Goal: Book appointment/travel/reservation

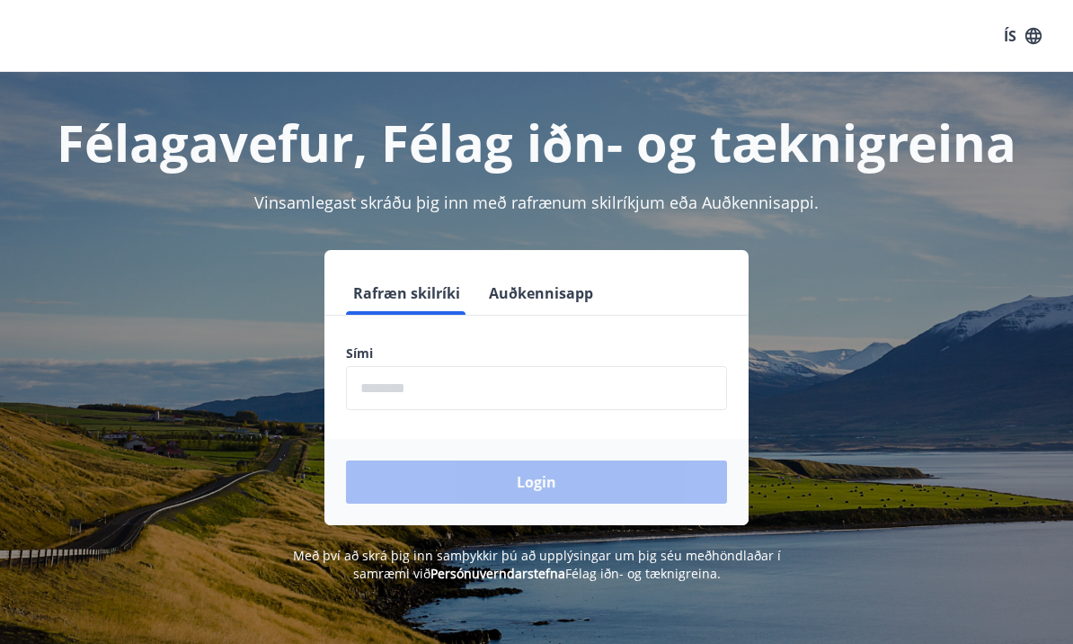
click at [551, 384] on input "phone" at bounding box center [536, 388] width 381 height 44
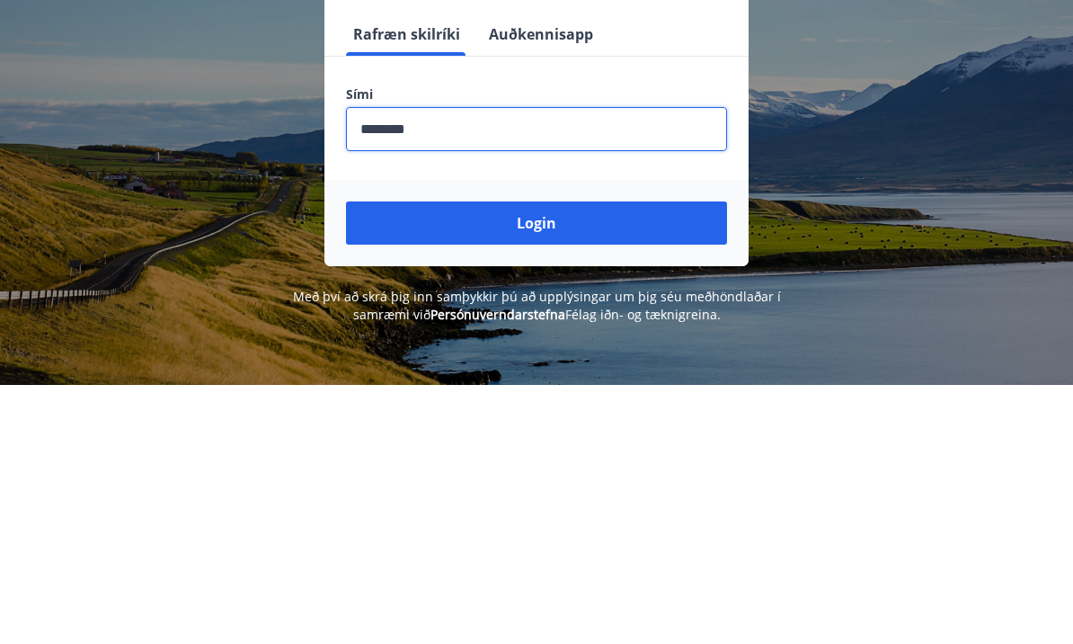
type input "********"
click at [653, 460] on button "Login" at bounding box center [536, 481] width 381 height 43
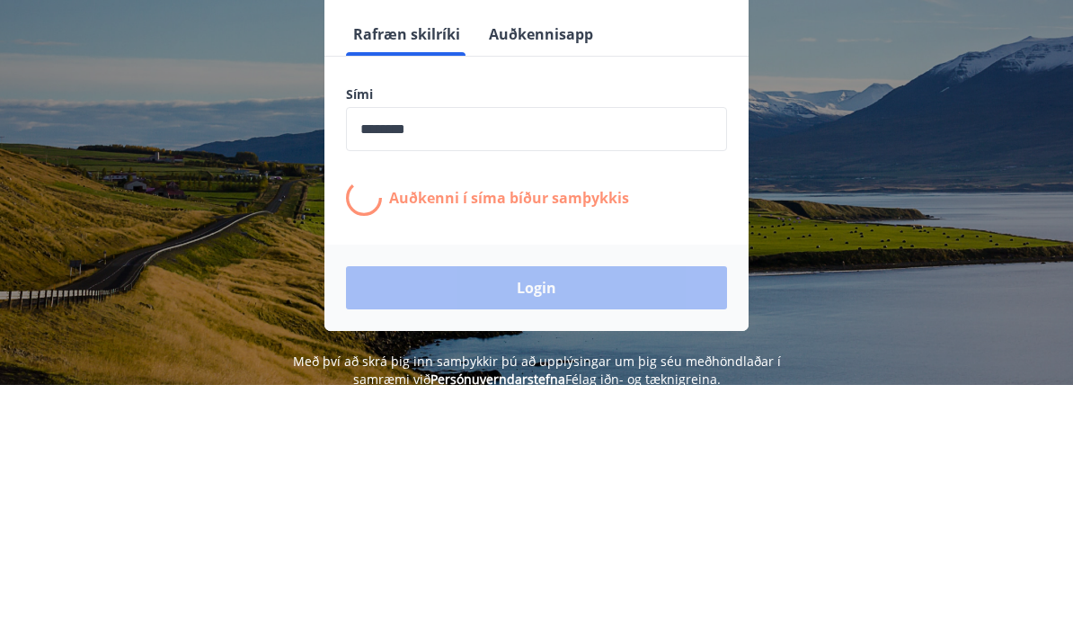
scroll to position [259, 0]
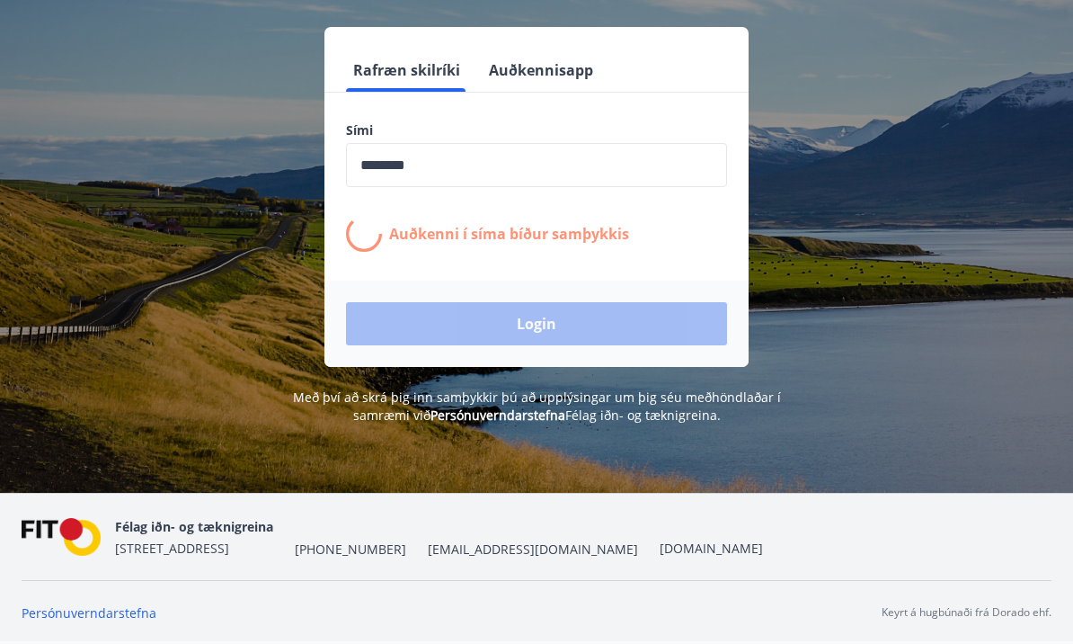
click at [893, 184] on div "Rafræn skilríki Auðkennisapp Sími ​ Auðkenni í síma bíður samþykkis Login" at bounding box center [537, 197] width 1030 height 340
click at [593, 286] on div "Login" at bounding box center [537, 323] width 424 height 86
click at [593, 285] on div "Login" at bounding box center [537, 323] width 424 height 86
click at [606, 216] on div "Auðkenni í síma bíður samþykkis" at bounding box center [536, 234] width 381 height 36
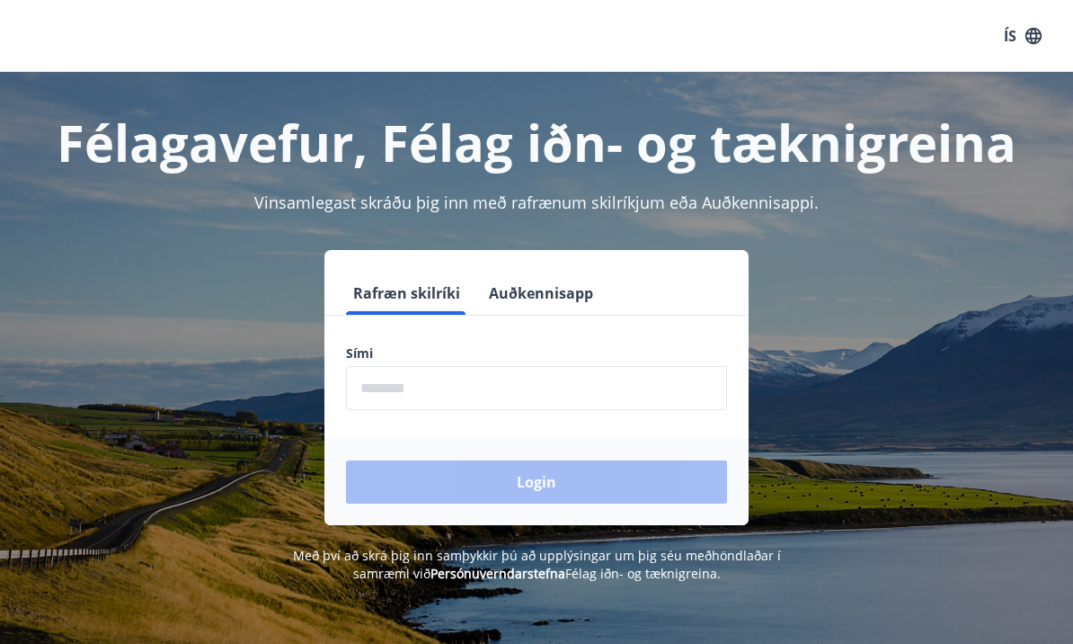
click at [565, 377] on input "phone" at bounding box center [536, 388] width 381 height 44
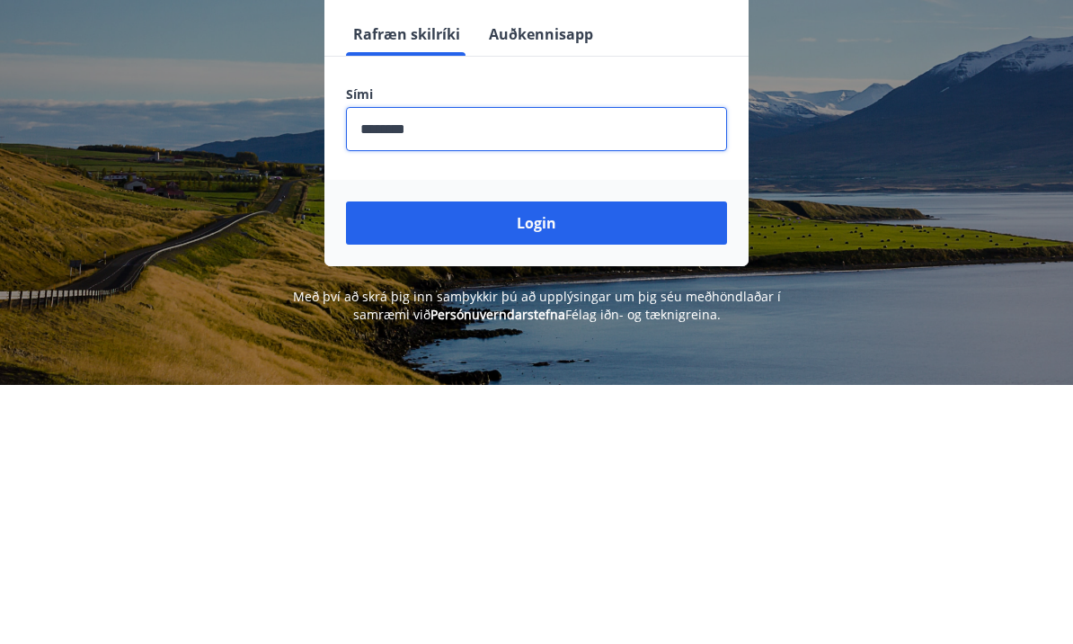
type input "********"
click at [592, 460] on button "Login" at bounding box center [536, 481] width 381 height 43
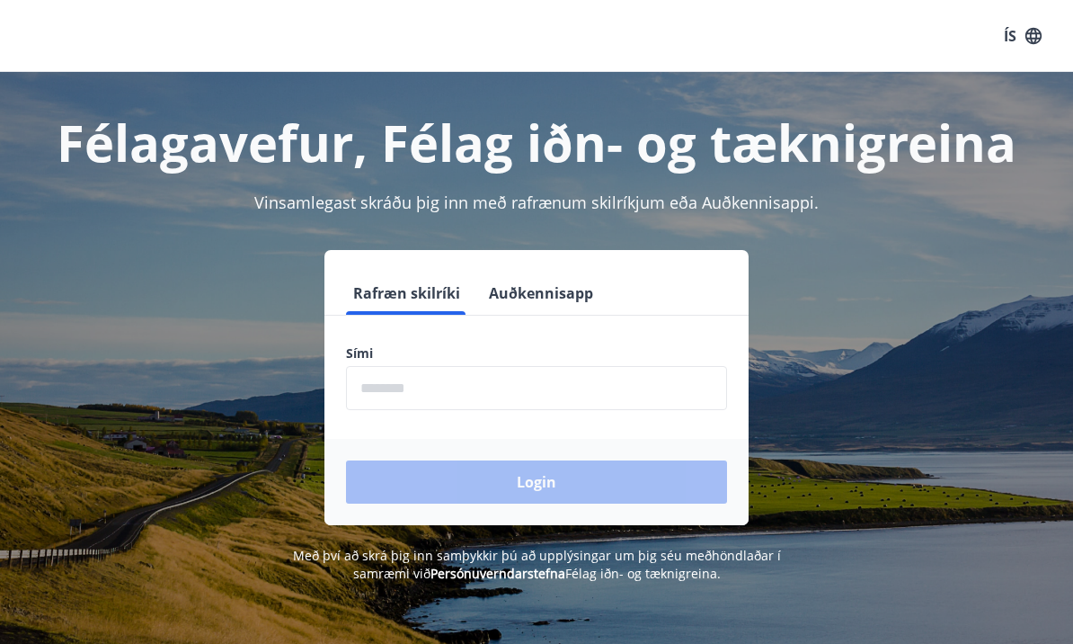
click at [479, 391] on input "phone" at bounding box center [536, 388] width 381 height 44
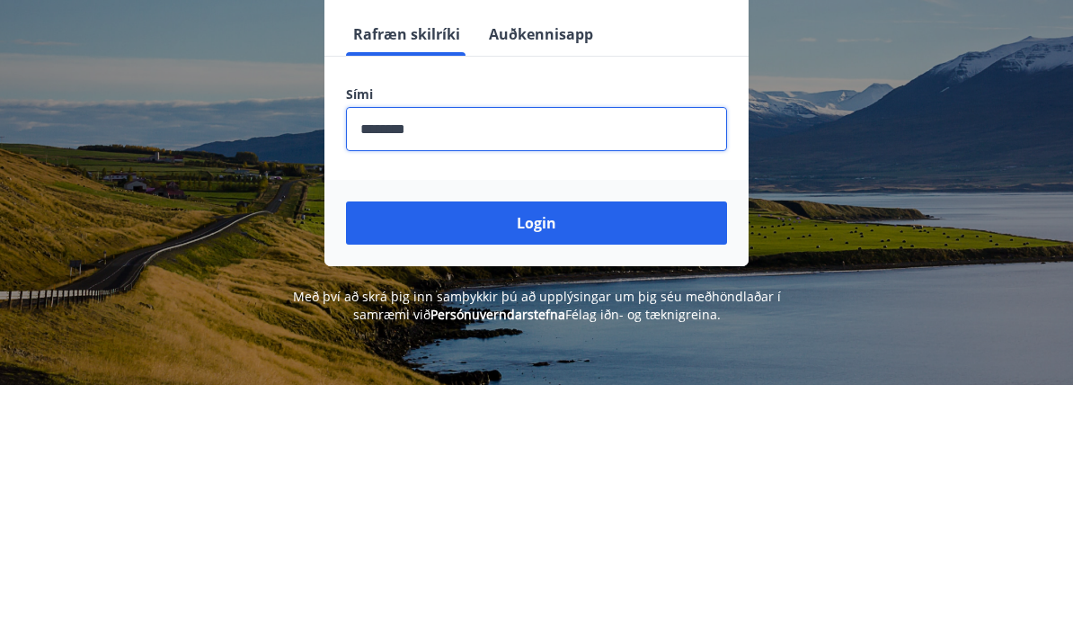
type input "********"
click at [630, 460] on button "Login" at bounding box center [536, 481] width 381 height 43
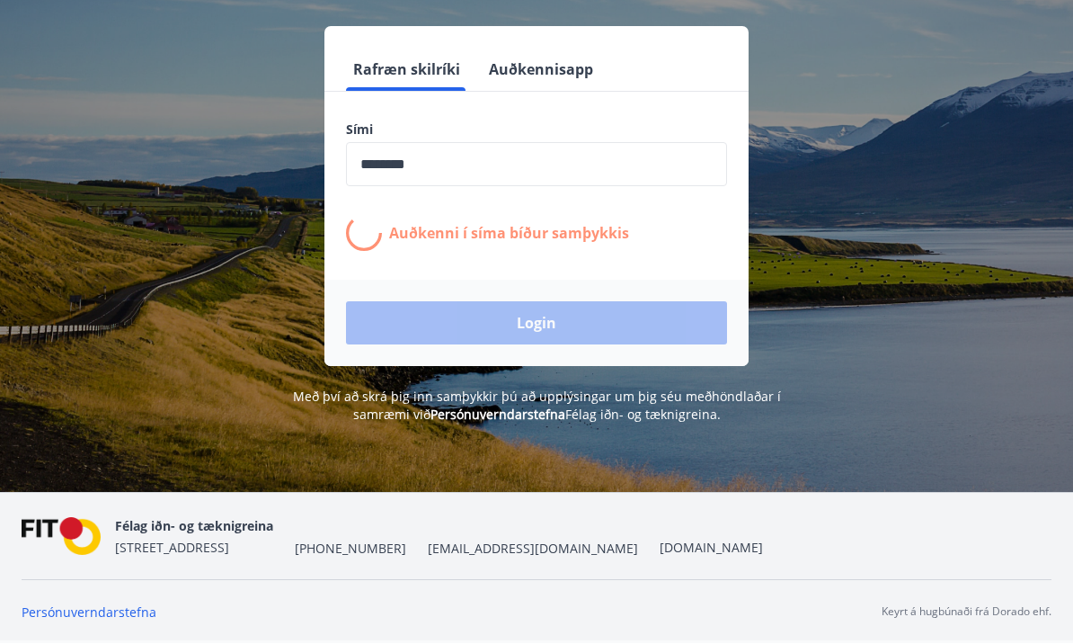
scroll to position [285, 0]
click at [895, 242] on div "Rafræn skilríki Auðkennisapp Sími ​ Auðkenni í síma bíður samþykkis Login" at bounding box center [537, 197] width 1030 height 340
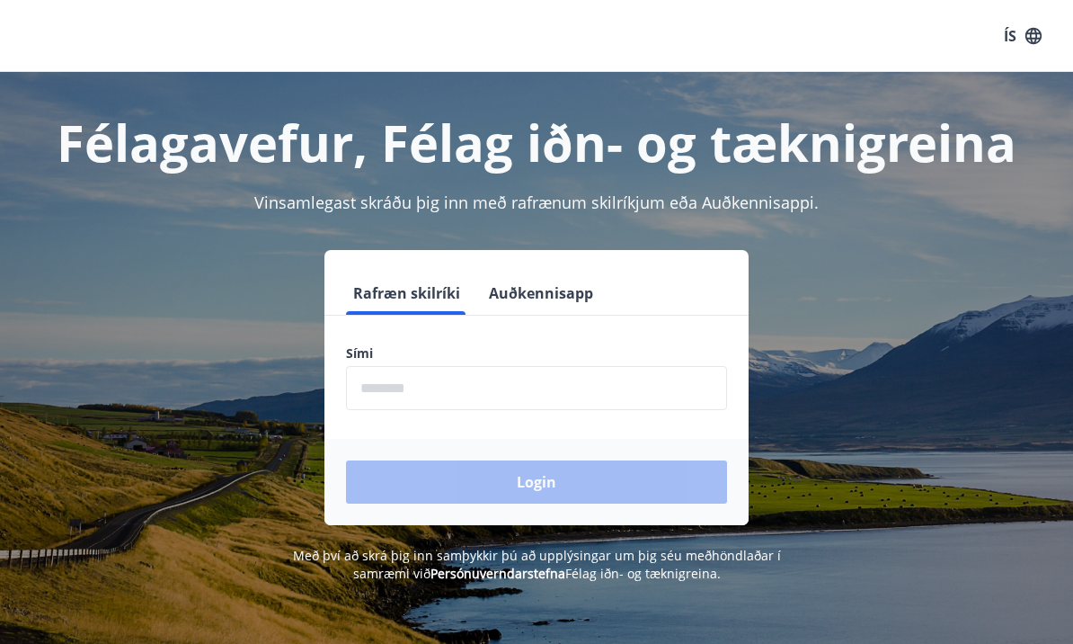
click at [551, 404] on input "phone" at bounding box center [536, 388] width 381 height 44
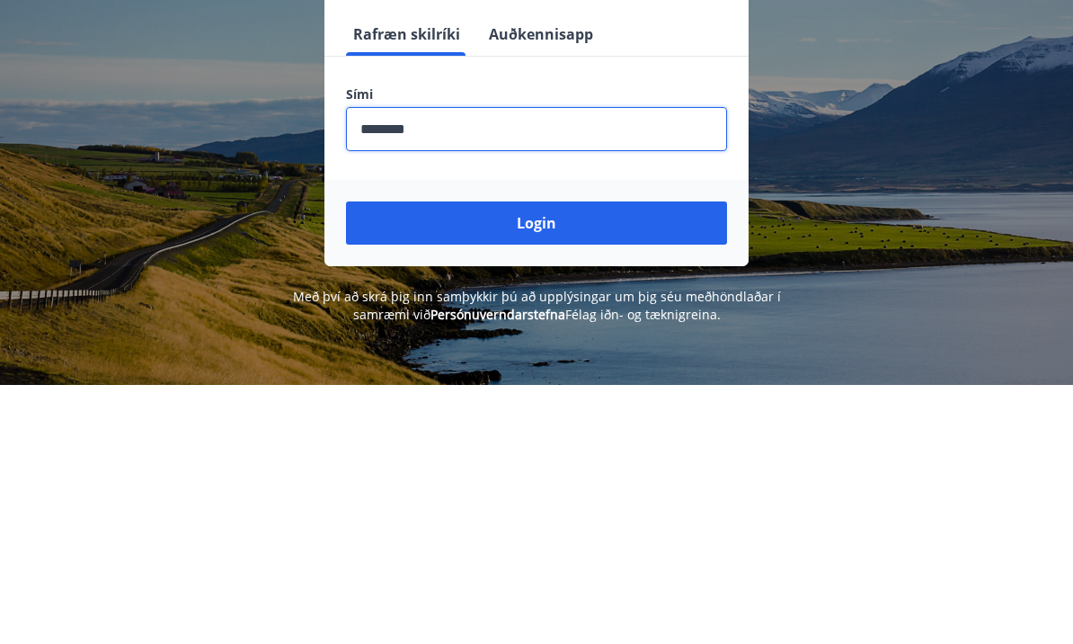
type input "********"
click at [563, 460] on button "Login" at bounding box center [536, 481] width 381 height 43
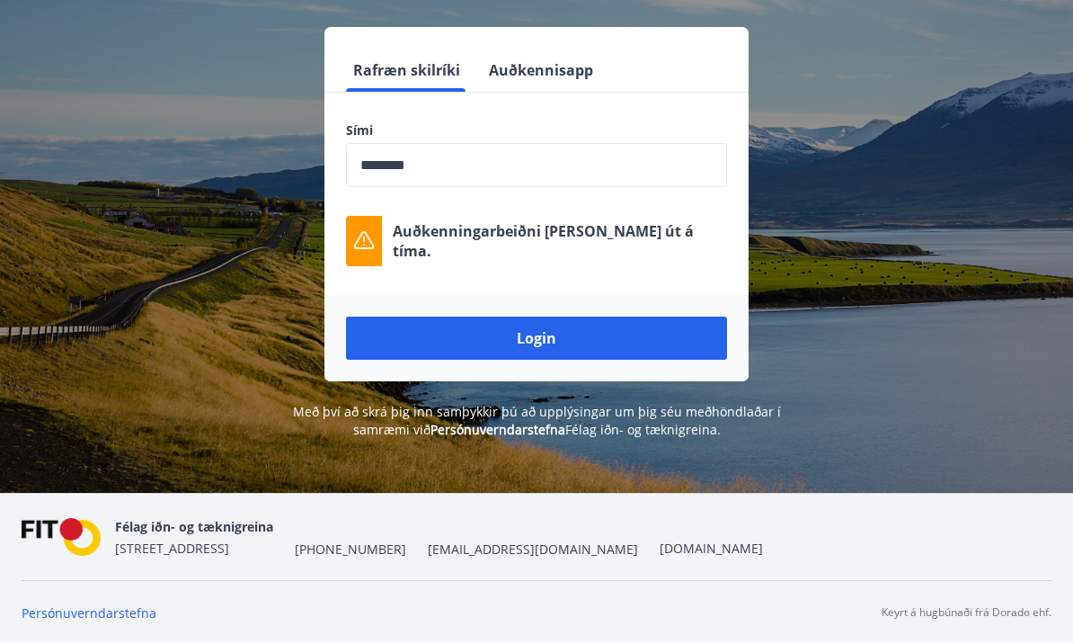
click at [596, 316] on button "Login" at bounding box center [536, 337] width 381 height 43
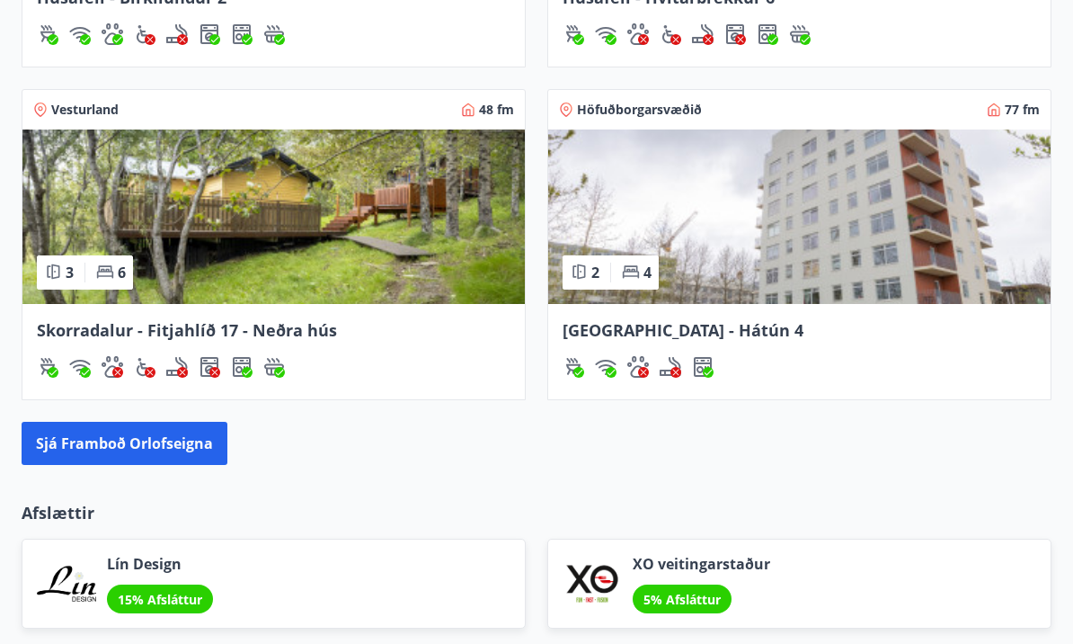
scroll to position [1804, 0]
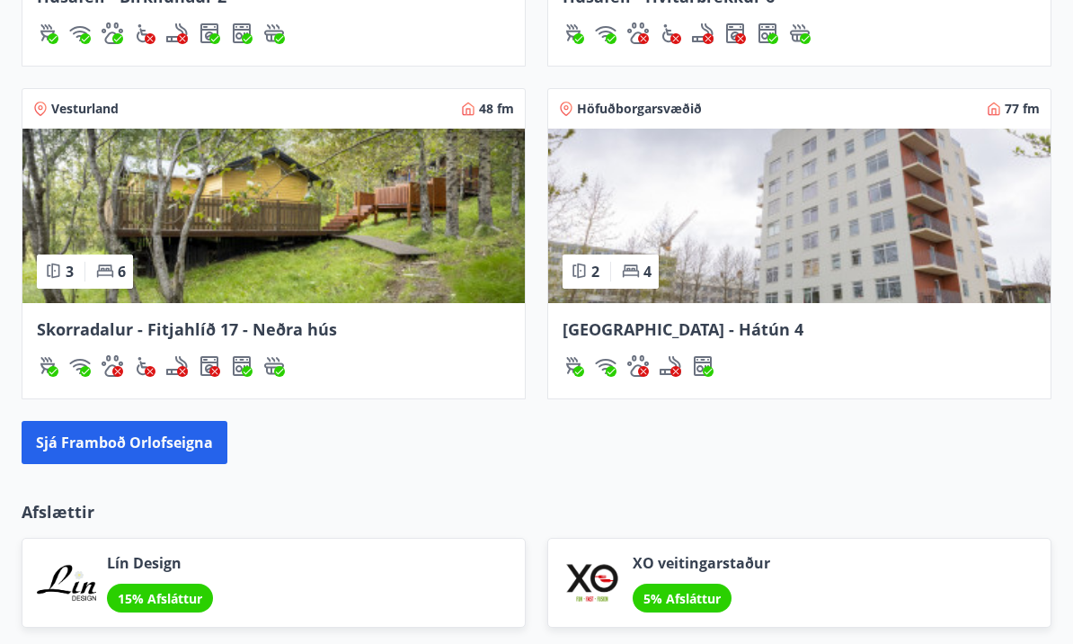
click at [174, 456] on button "Sjá framboð orlofseigna" at bounding box center [125, 442] width 206 height 43
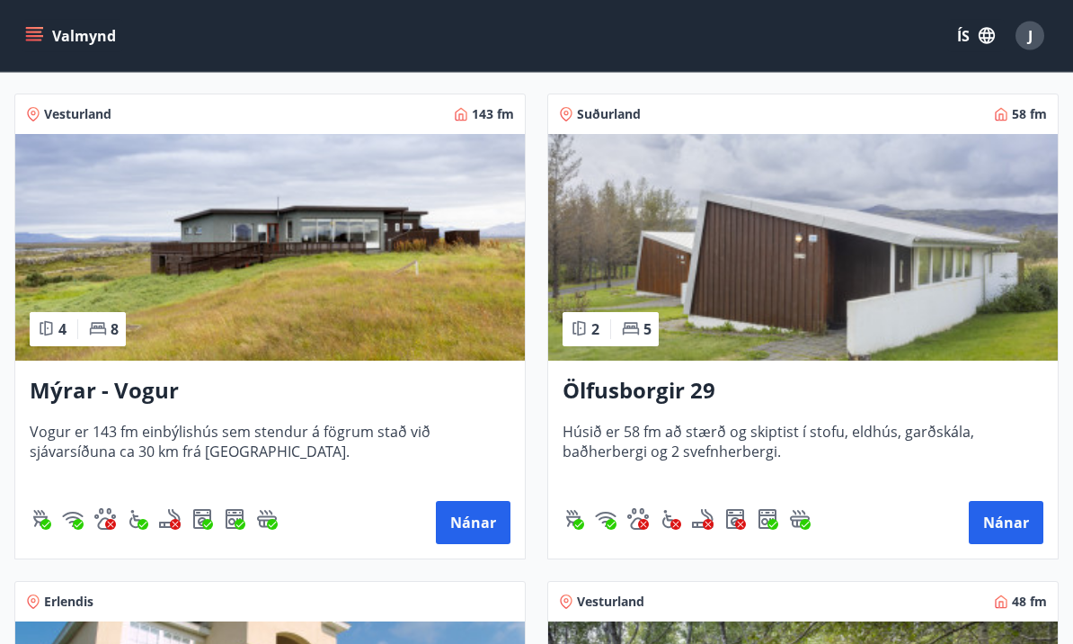
scroll to position [2743, 0]
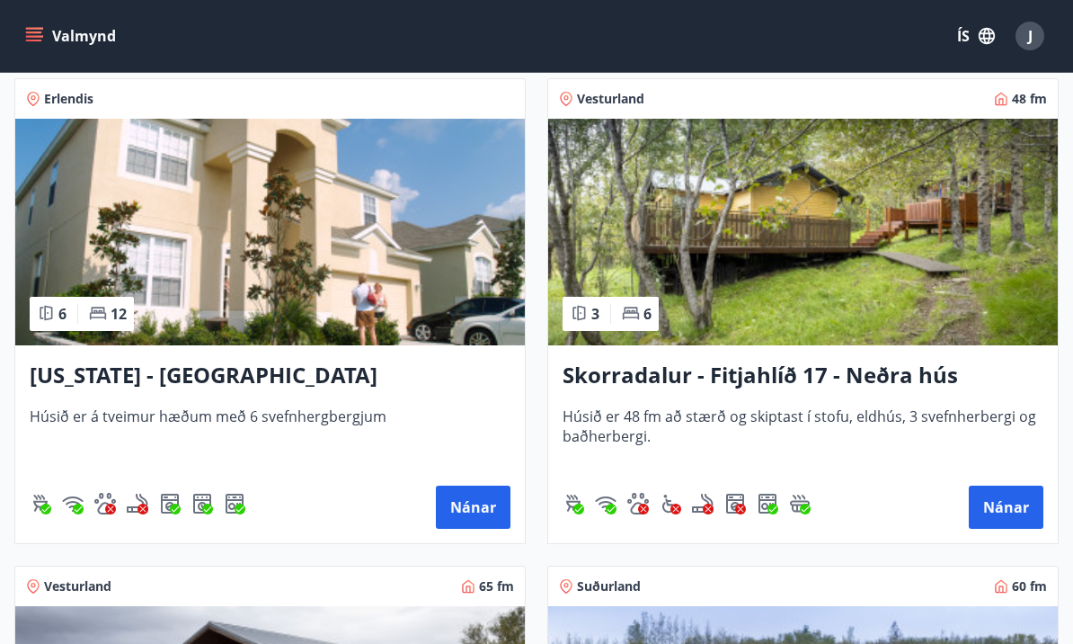
click at [483, 511] on button "Nánar" at bounding box center [473, 506] width 75 height 43
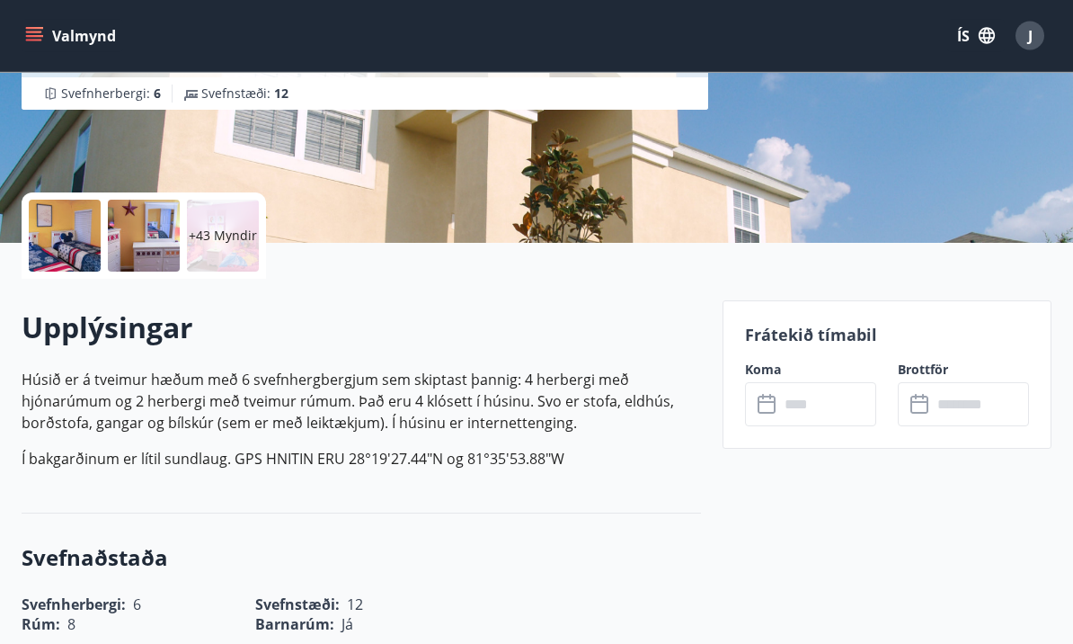
scroll to position [300, 0]
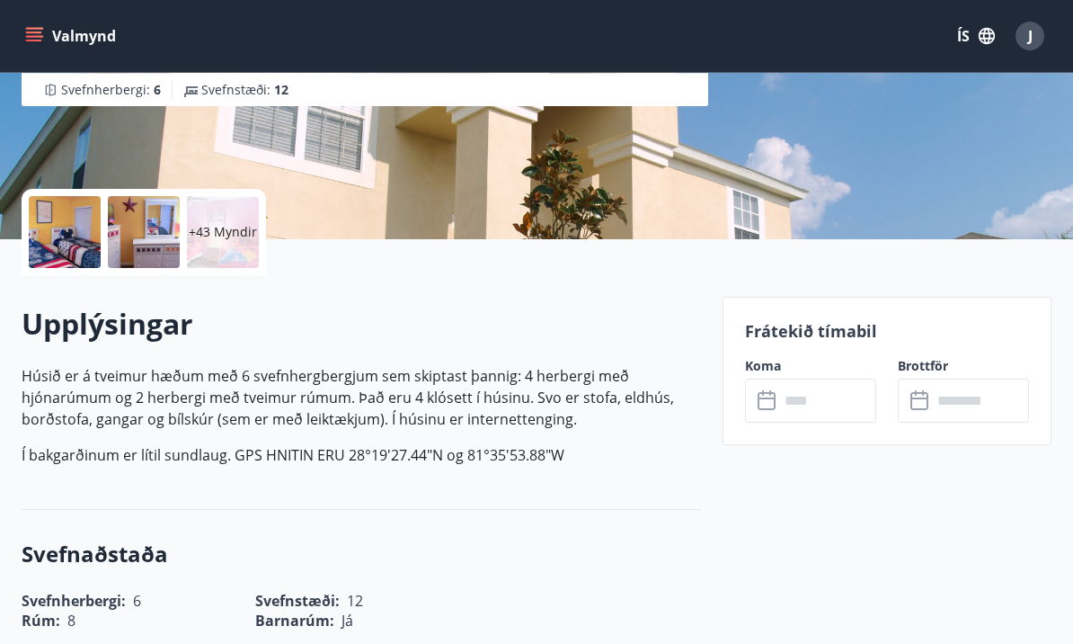
click at [838, 397] on input "text" at bounding box center [827, 400] width 97 height 44
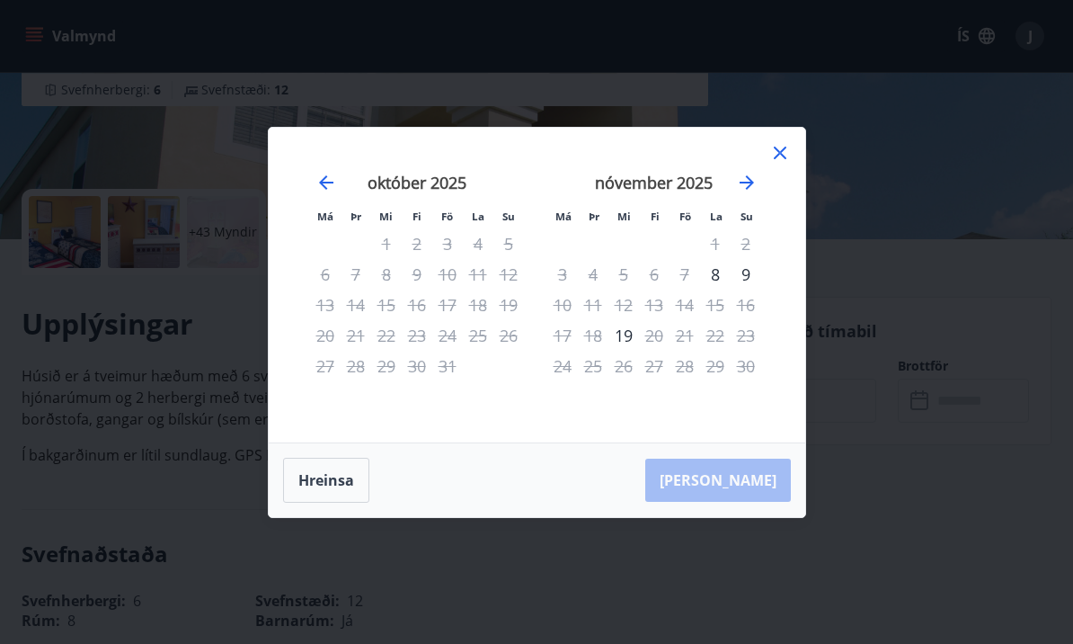
click at [749, 190] on icon "Move forward to switch to the next month." at bounding box center [747, 182] width 14 height 14
click at [745, 190] on icon "Move forward to switch to the next month." at bounding box center [747, 182] width 14 height 14
click at [921, 167] on div "Má Þr Mi Fi Fö La Su Má Þr Mi Fi Fö La Su nóvember 2025 1 2 3 4 5 6 7 8 9 10 11…" at bounding box center [536, 322] width 1073 height 644
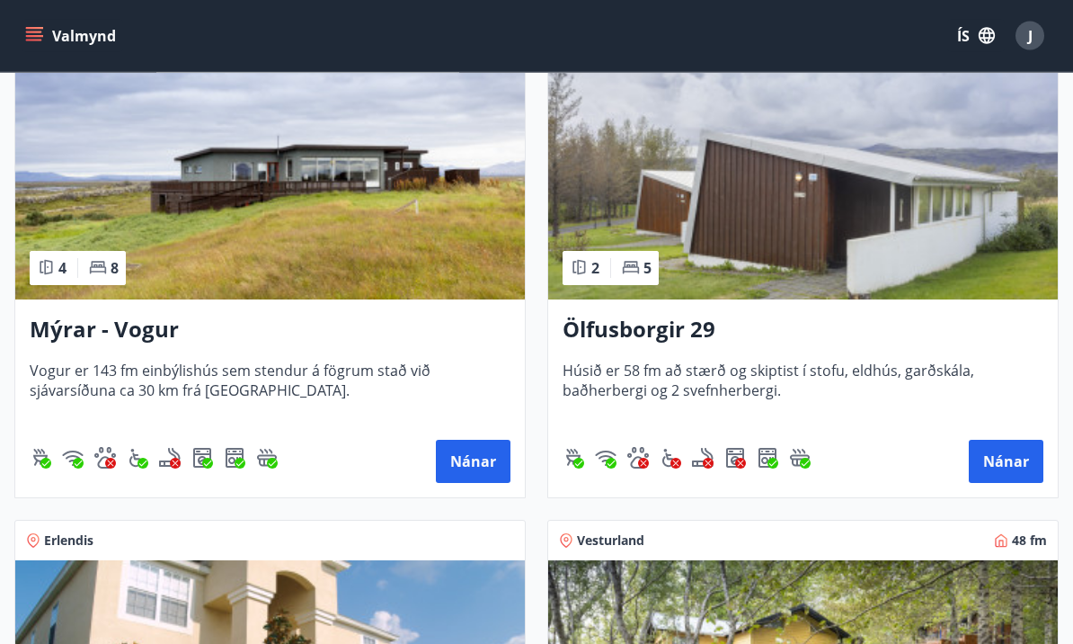
scroll to position [2802, 0]
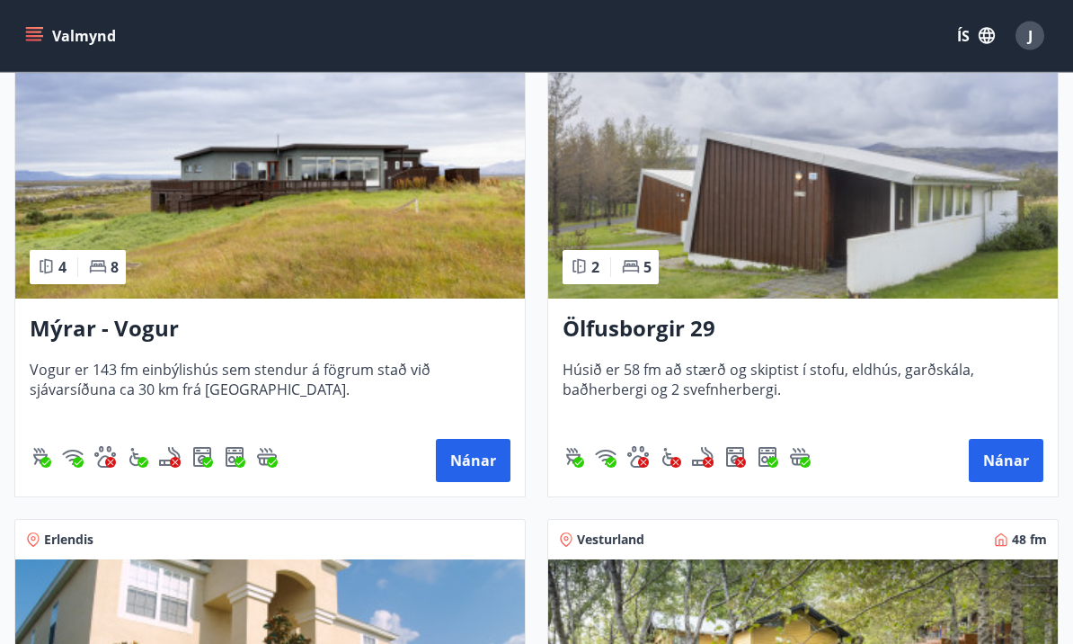
click at [690, 344] on h3 "Ölfusborgir 29" at bounding box center [803, 330] width 481 height 32
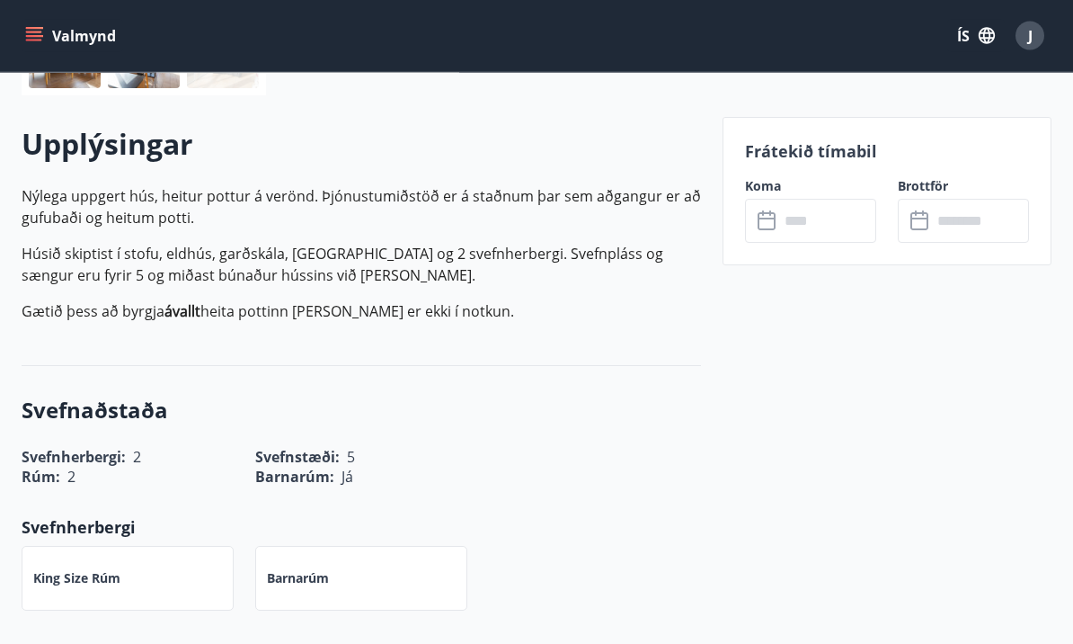
scroll to position [474, 0]
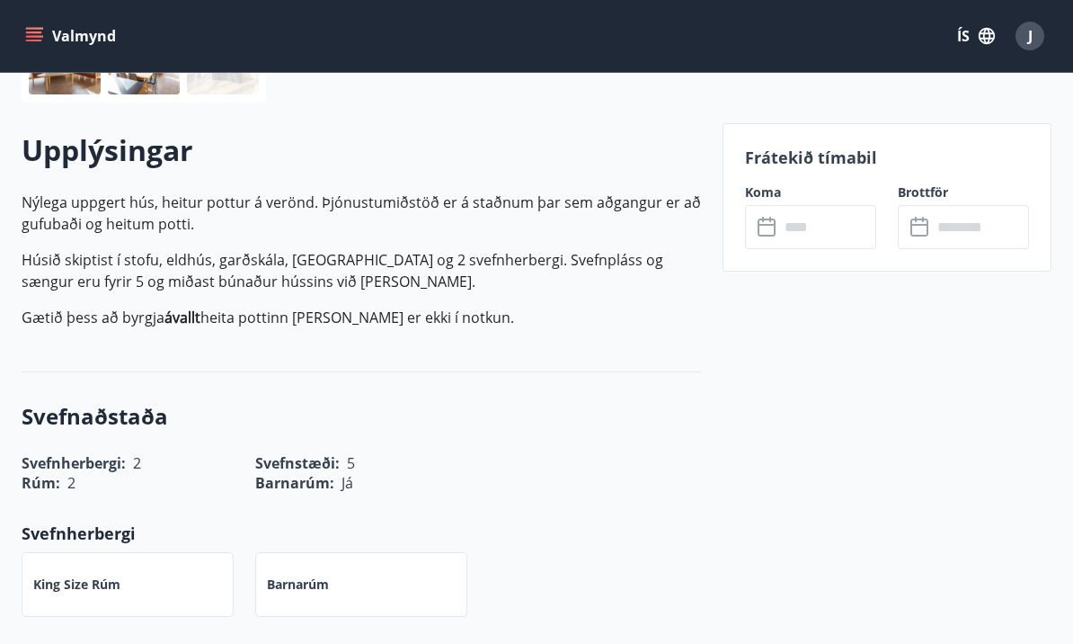
click at [825, 233] on input "text" at bounding box center [827, 227] width 97 height 44
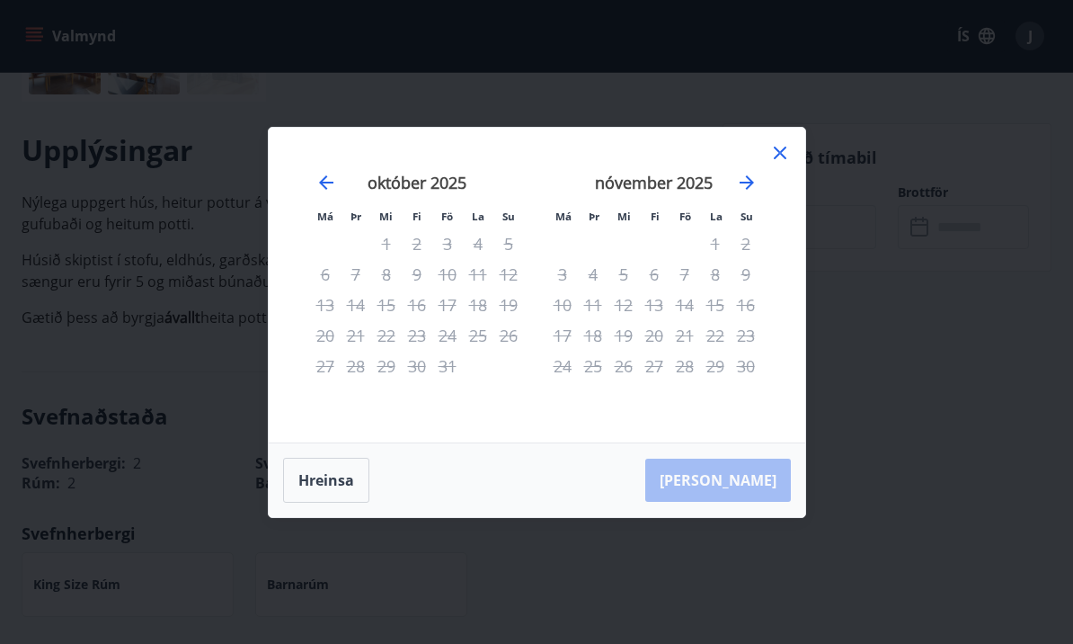
click at [912, 283] on div "Má Þr Mi Fi Fö La Su Má Þr Mi Fi Fö La Su [DATE] 1 2 3 4 5 6 7 8 9 10 11 12 13 …" at bounding box center [536, 322] width 1073 height 644
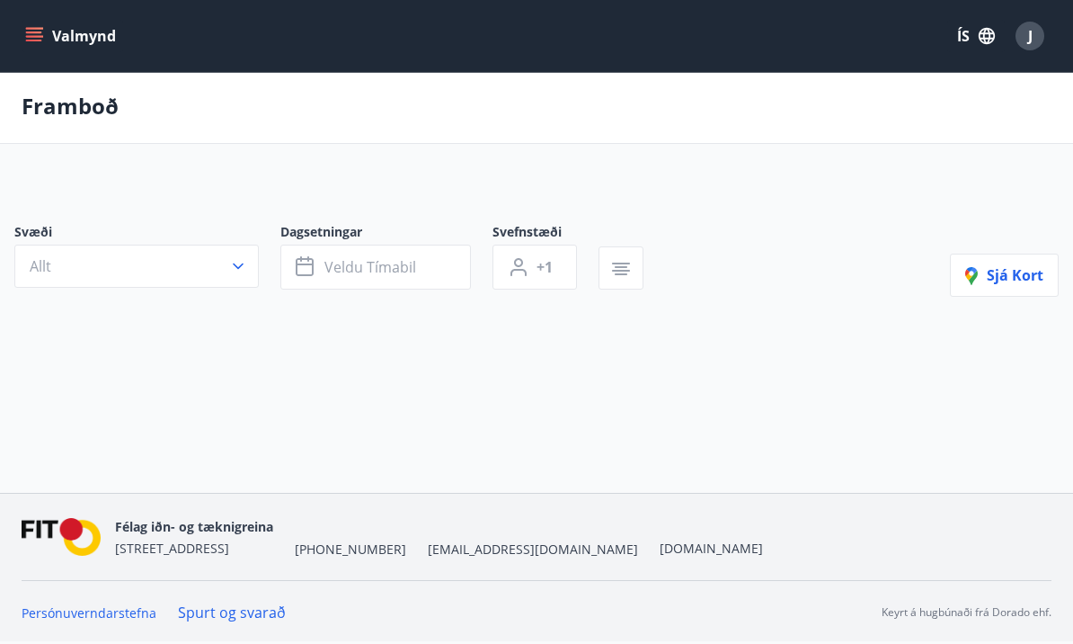
scroll to position [65, 0]
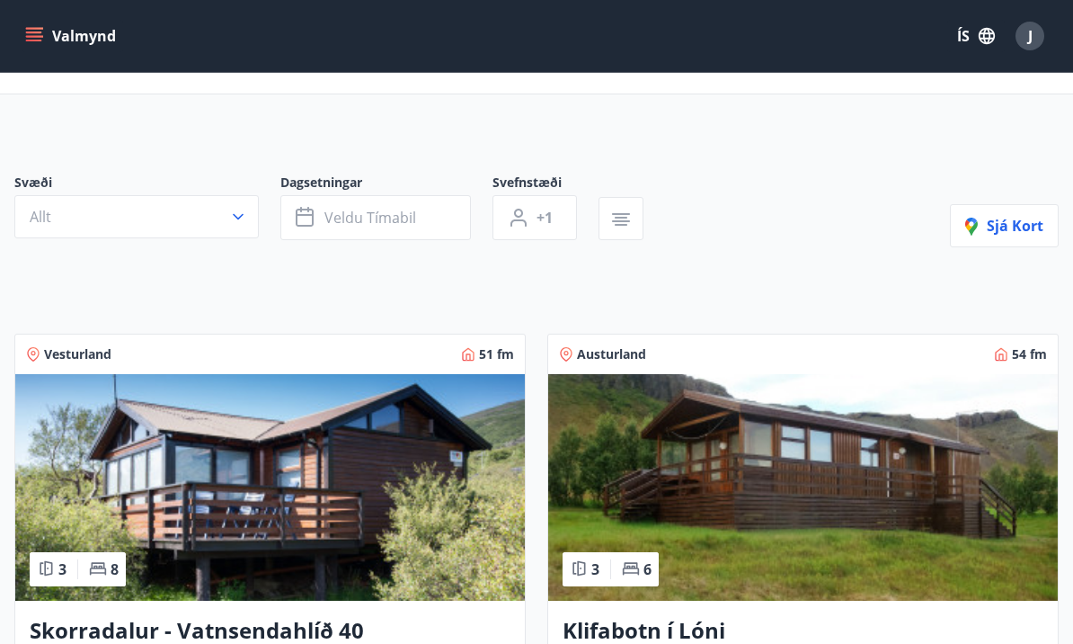
click at [380, 212] on span "Veldu tímabil" at bounding box center [371, 218] width 92 height 20
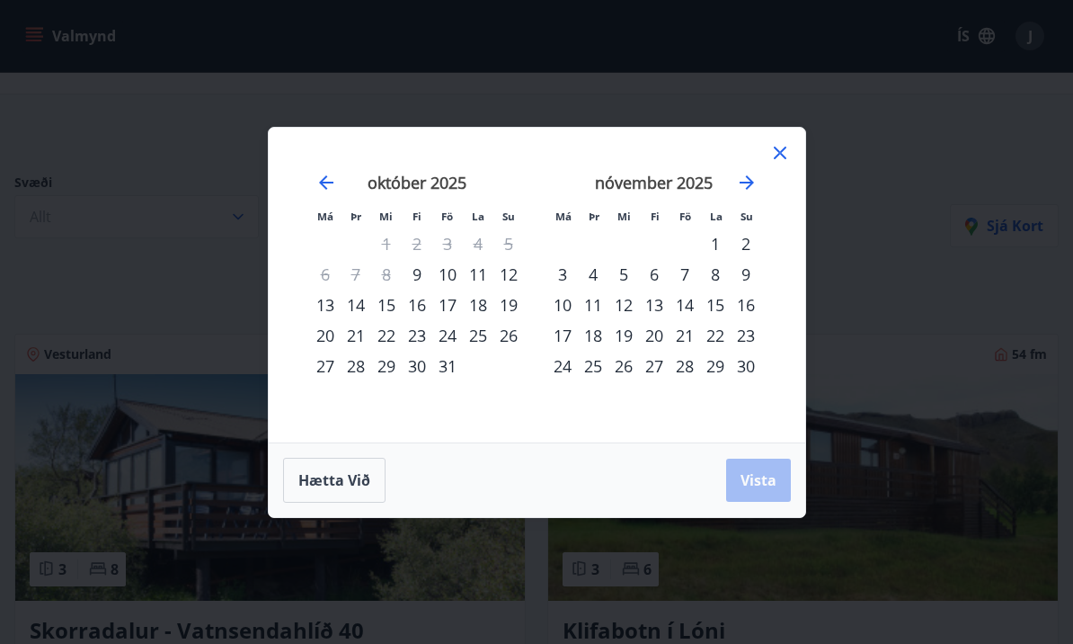
click at [323, 343] on div "20" at bounding box center [325, 335] width 31 height 31
click at [451, 307] on div "17" at bounding box center [447, 304] width 31 height 31
click at [359, 344] on div "21" at bounding box center [356, 335] width 31 height 31
click at [773, 488] on span "Vista" at bounding box center [759, 480] width 36 height 20
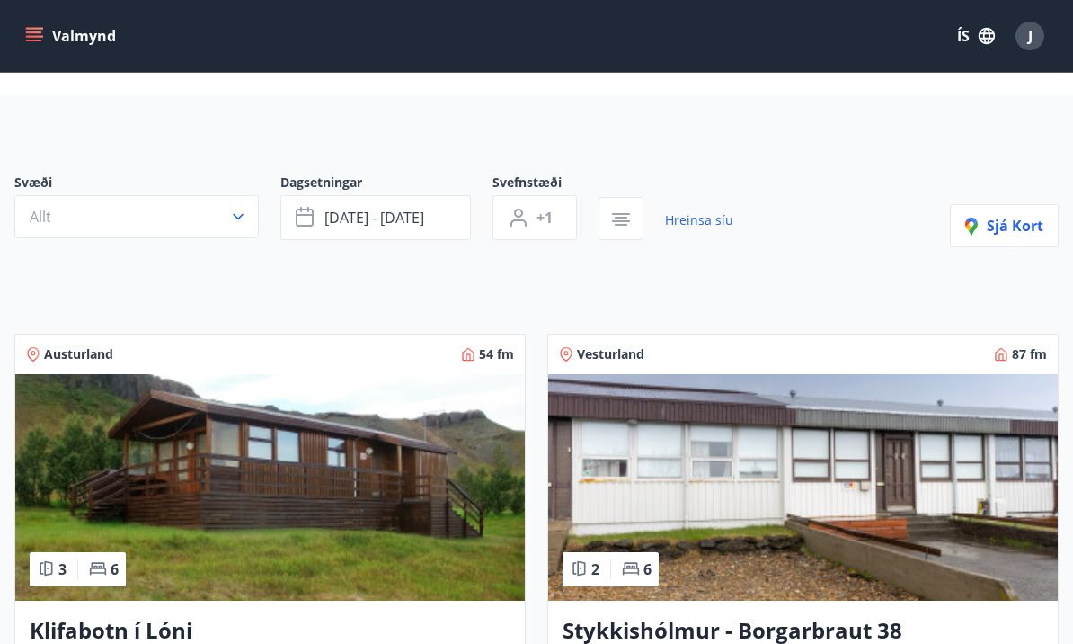
click at [532, 218] on button "+1" at bounding box center [535, 217] width 85 height 45
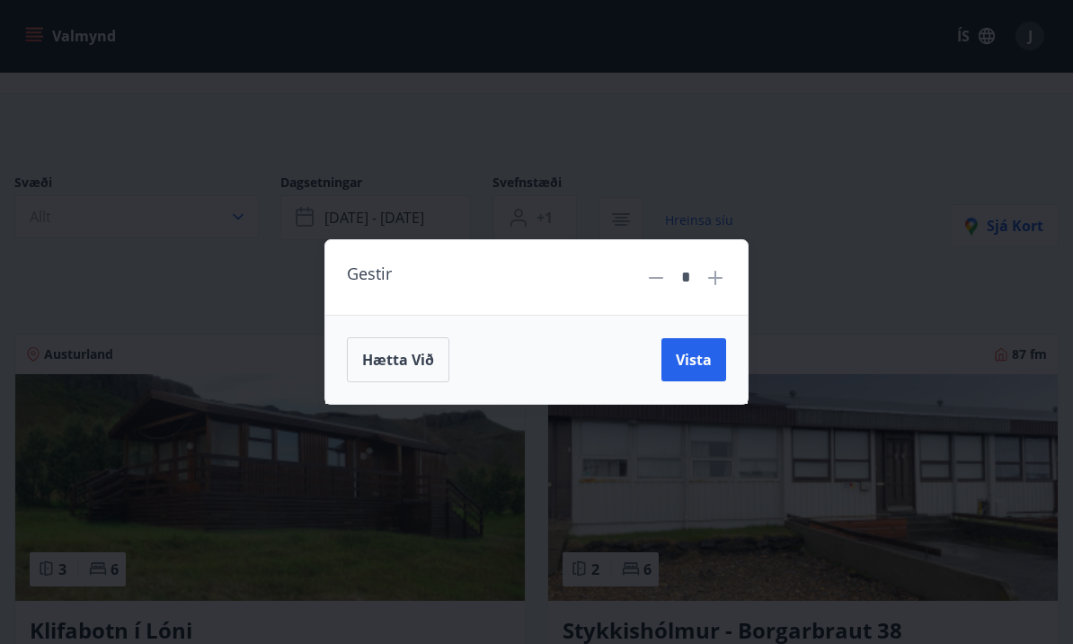
click at [731, 270] on div "Gestir *" at bounding box center [536, 277] width 423 height 75
click at [720, 280] on icon at bounding box center [716, 278] width 22 height 22
click at [720, 273] on icon at bounding box center [716, 278] width 22 height 22
click at [721, 276] on icon at bounding box center [716, 278] width 22 height 22
type input "*"
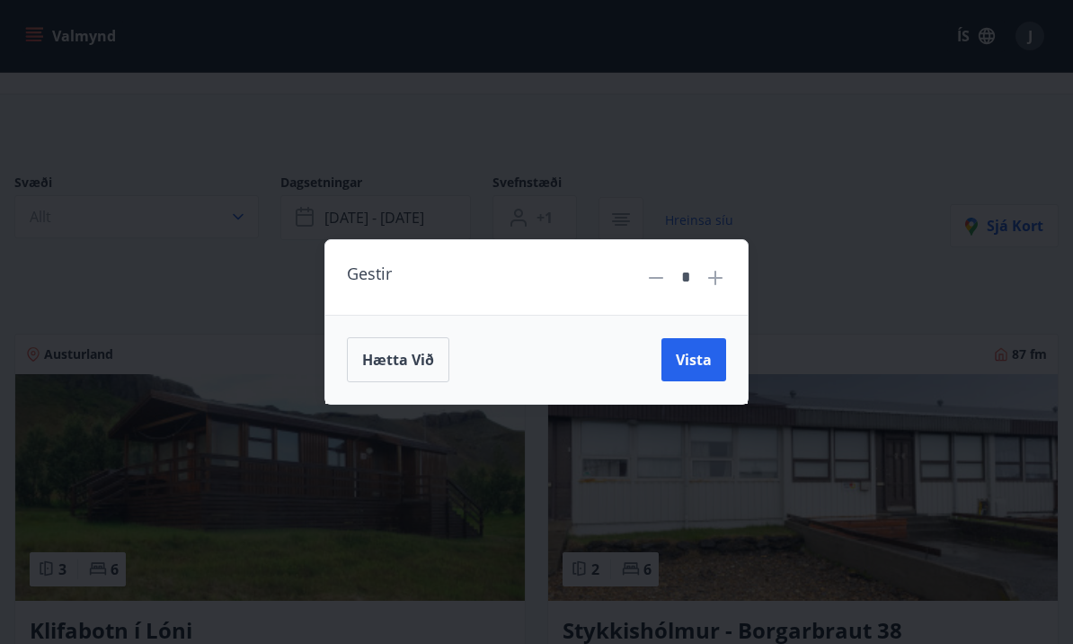
click at [703, 360] on span "Vista" at bounding box center [694, 360] width 36 height 20
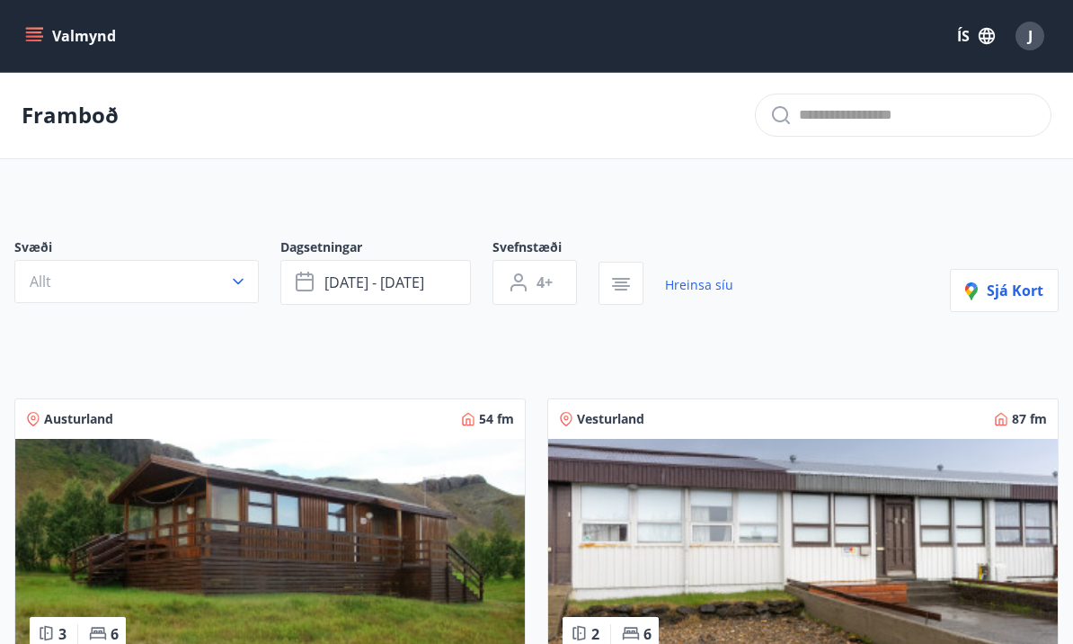
click at [626, 299] on button "button" at bounding box center [621, 283] width 45 height 43
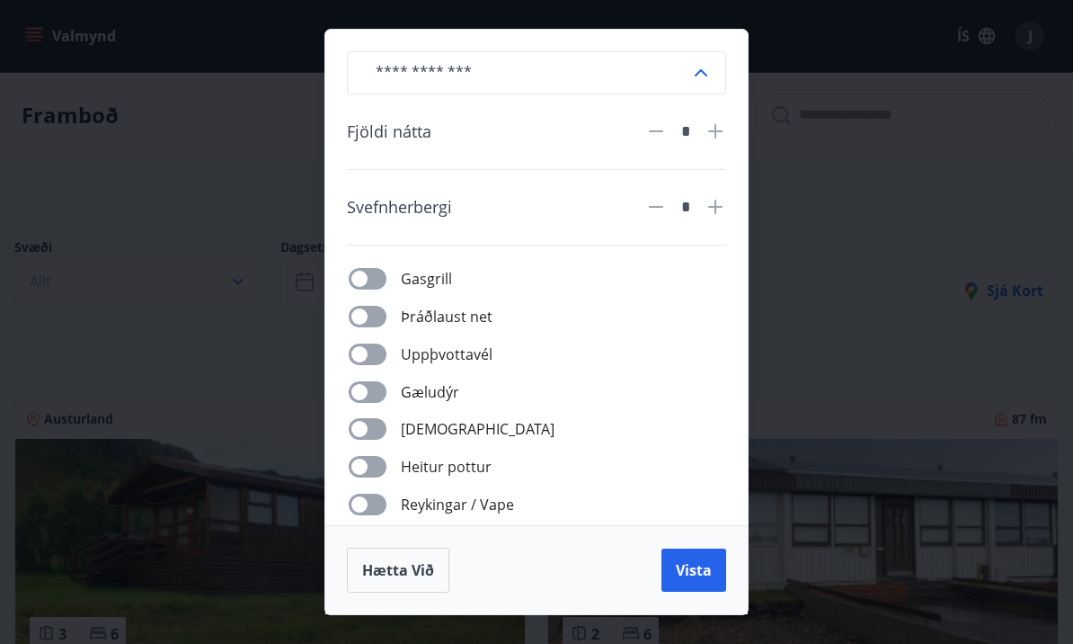
click at [850, 272] on div "​ Fjöldi nátta * Svefnherbergi * Gasgrill Þráðlaust net Uppþvottavél Gæludýr Þu…" at bounding box center [536, 322] width 1073 height 644
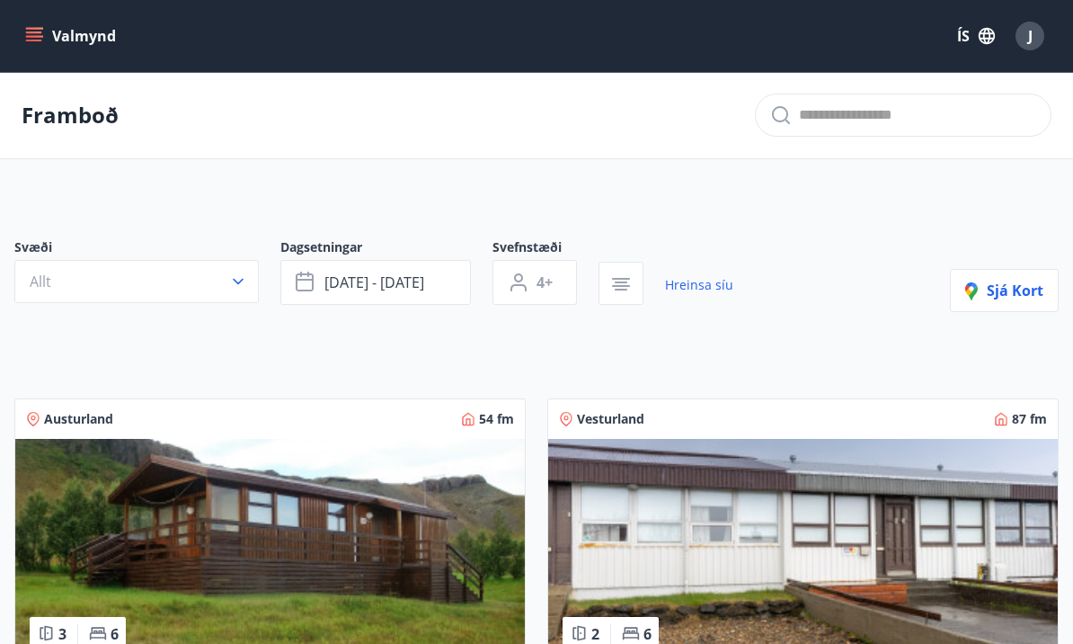
click at [623, 297] on button "button" at bounding box center [621, 283] width 45 height 43
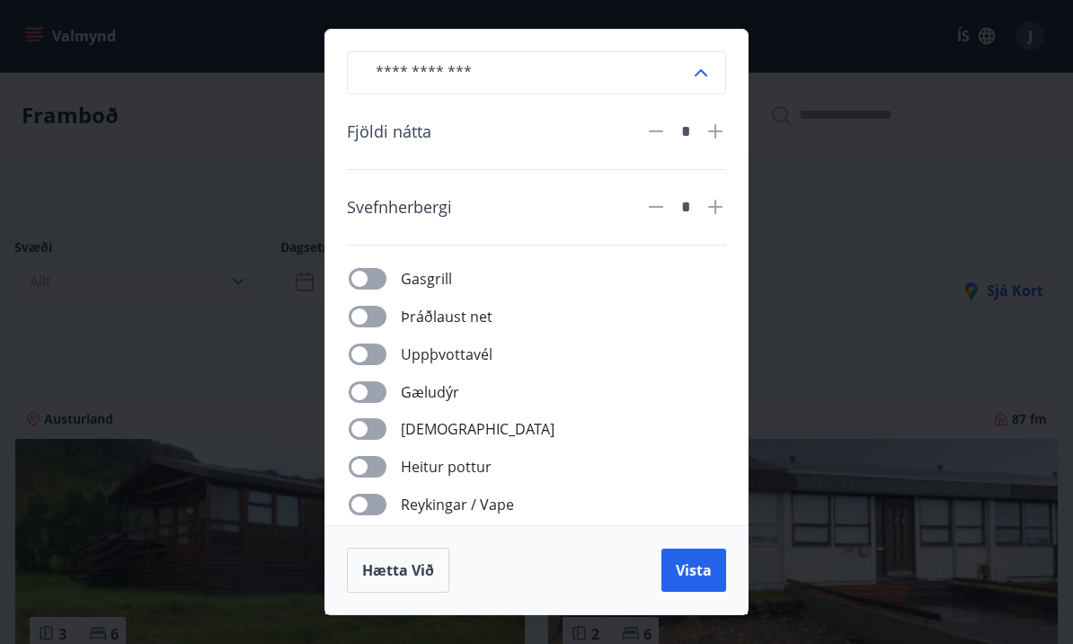
click at [829, 348] on div "​ Fjöldi nátta * Svefnherbergi * Gasgrill Þráðlaust net Uppþvottavél Gæludýr Þu…" at bounding box center [536, 322] width 1073 height 644
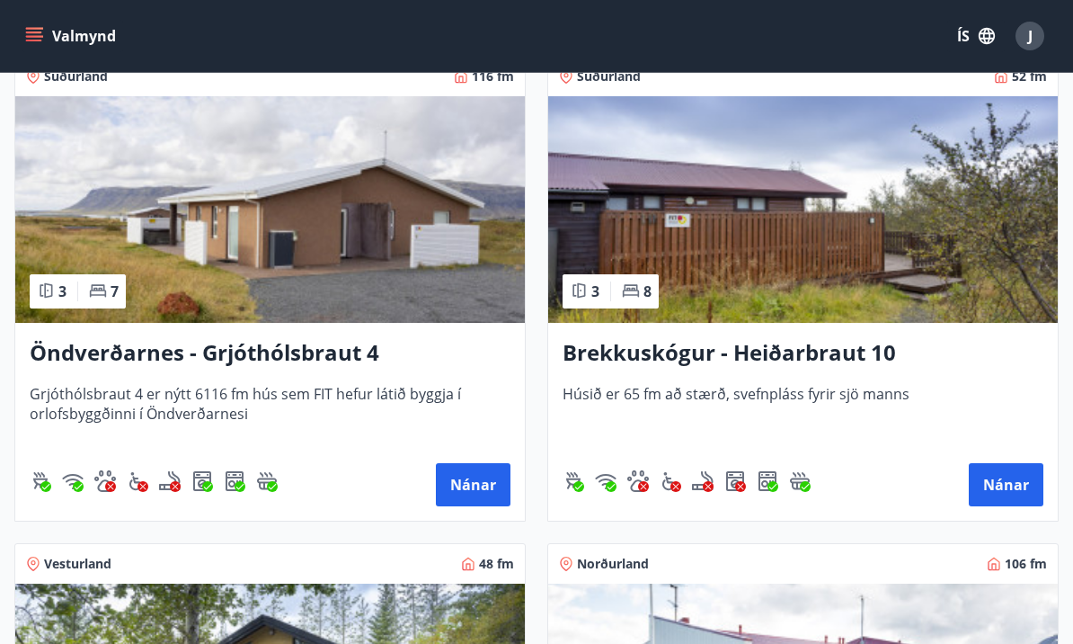
scroll to position [2778, 0]
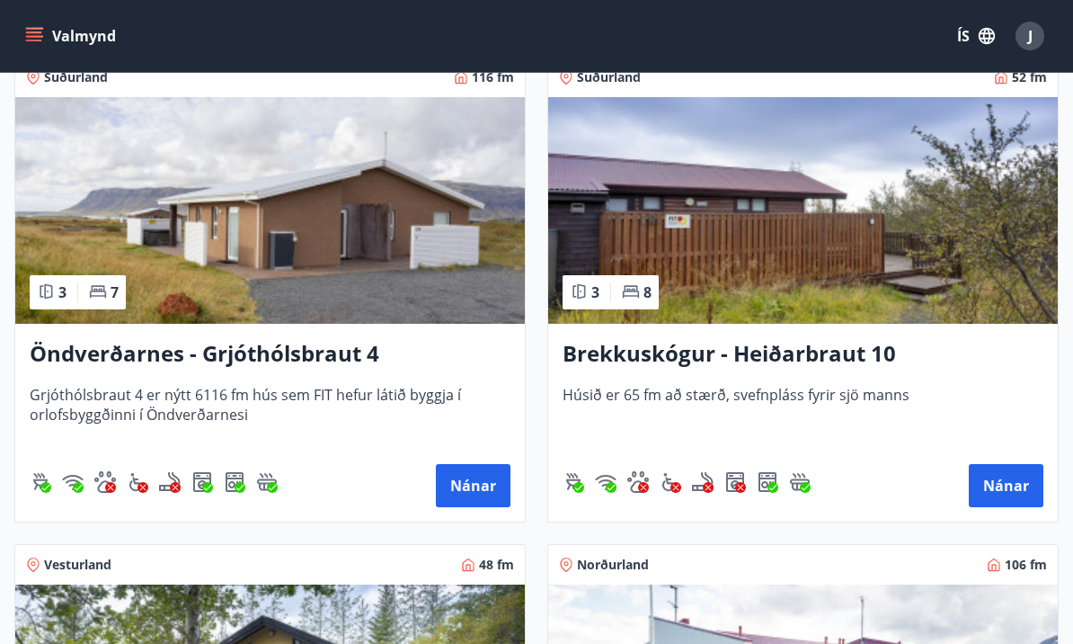
click at [484, 478] on button "Nánar" at bounding box center [473, 485] width 75 height 43
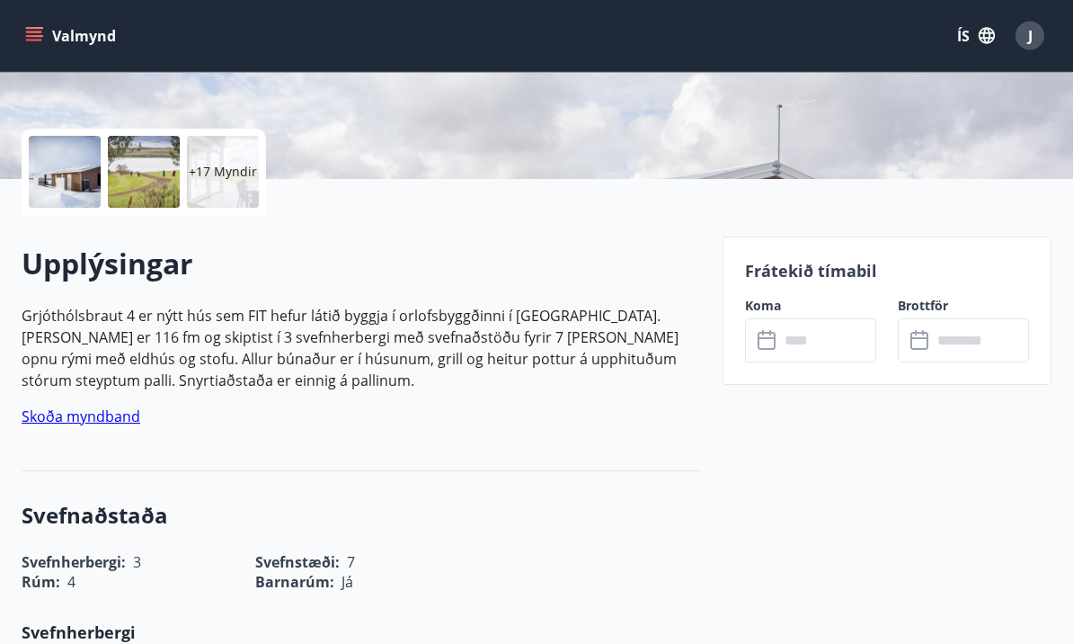
scroll to position [360, 0]
click at [824, 325] on input "text" at bounding box center [827, 340] width 97 height 44
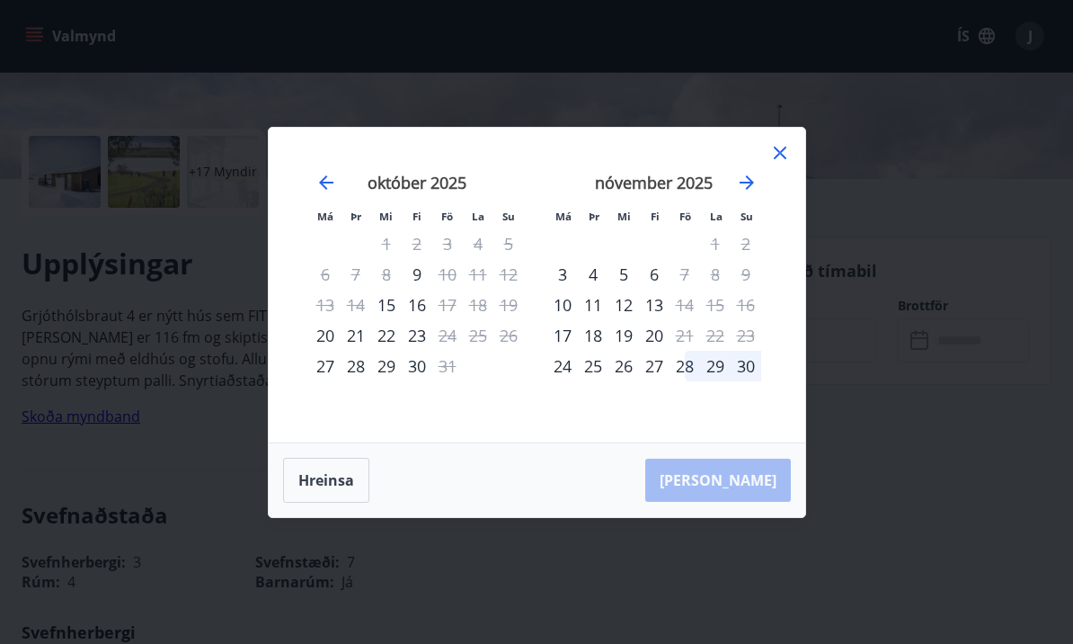
click at [921, 370] on div "Má Þr Mi Fi Fö La Su Má Þr Mi Fi Fö La Su [DATE] 1 2 3 4 5 6 7 8 9 10 11 12 13 …" at bounding box center [536, 322] width 1073 height 644
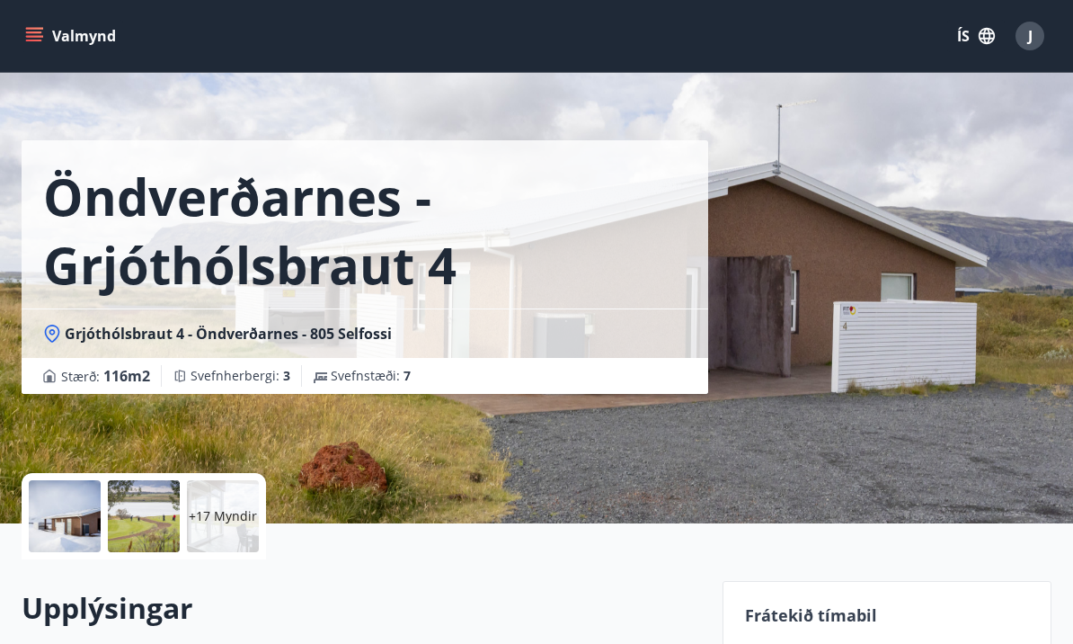
scroll to position [0, 0]
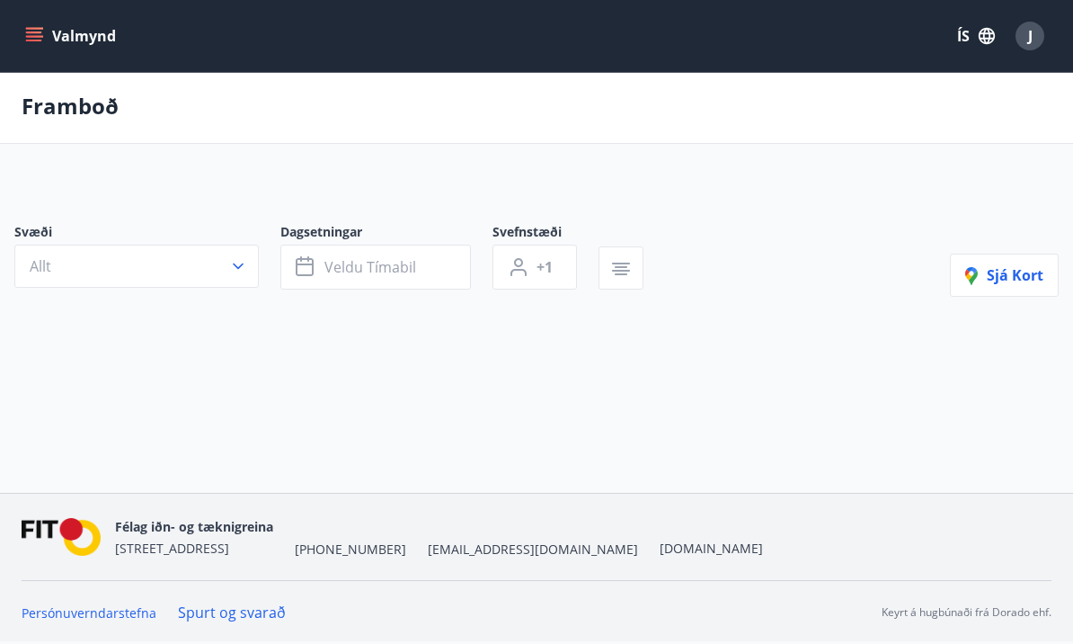
type input "*"
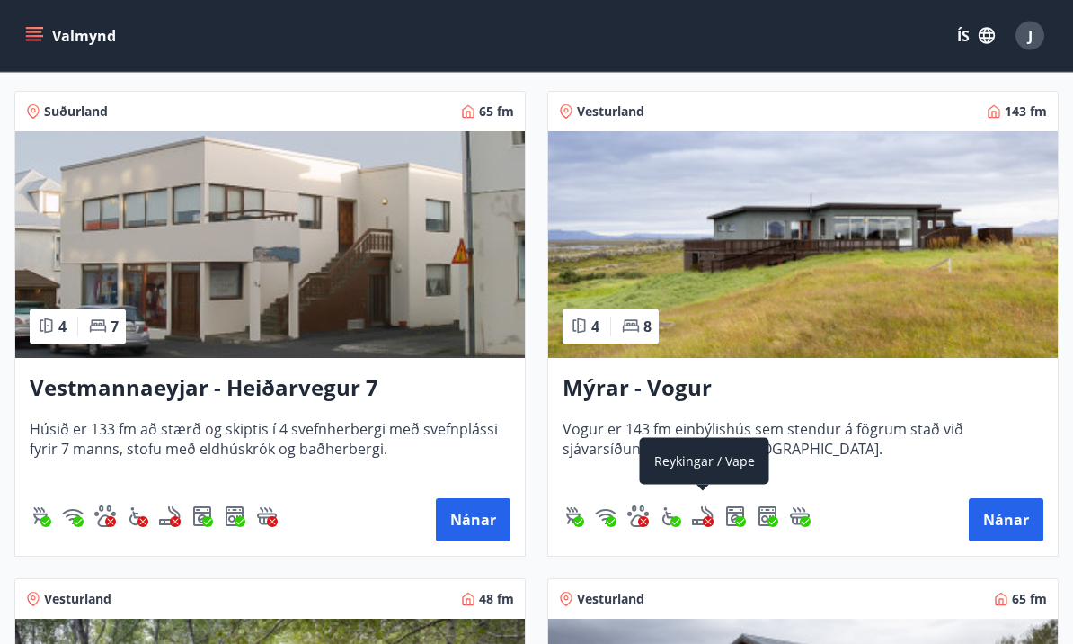
scroll to position [1284, 0]
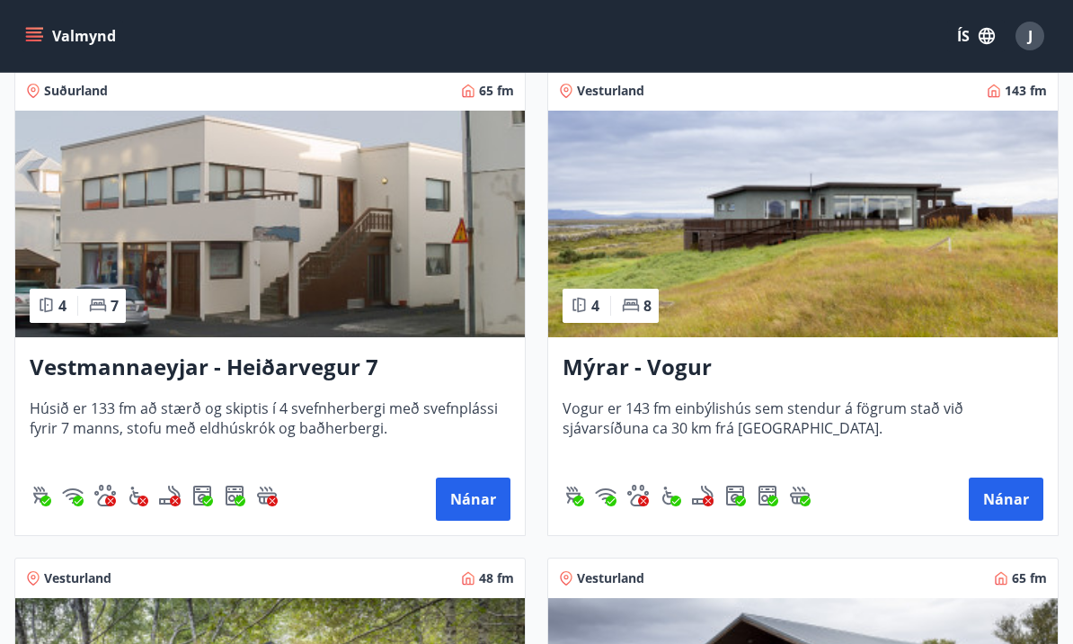
click at [695, 372] on h3 "Mýrar - Vogur" at bounding box center [803, 368] width 481 height 32
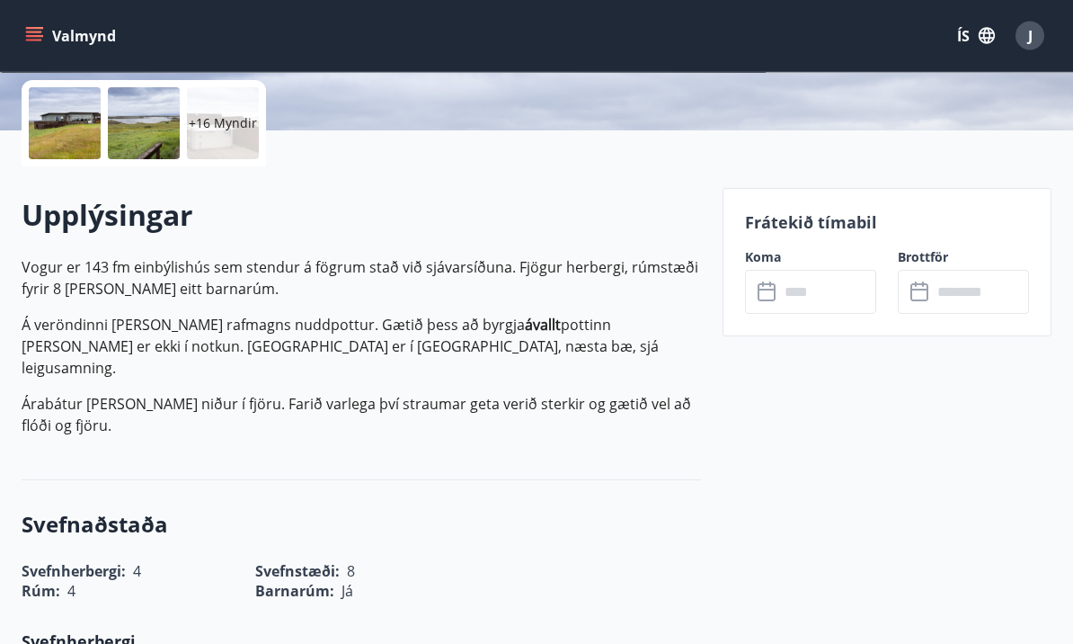
click at [847, 300] on input "text" at bounding box center [827, 293] width 97 height 44
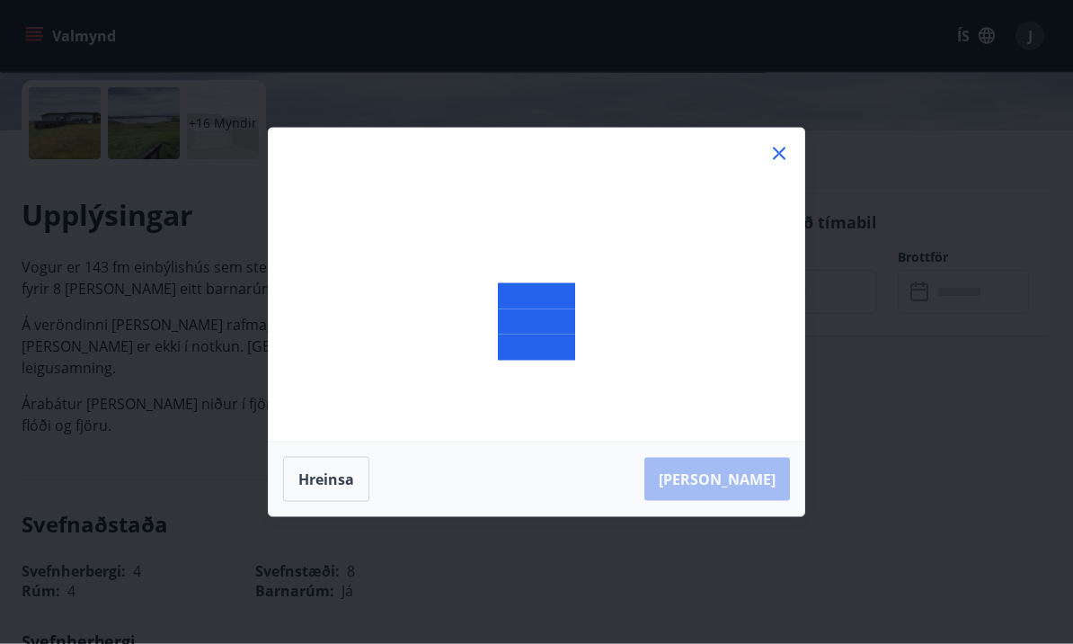
scroll to position [409, 0]
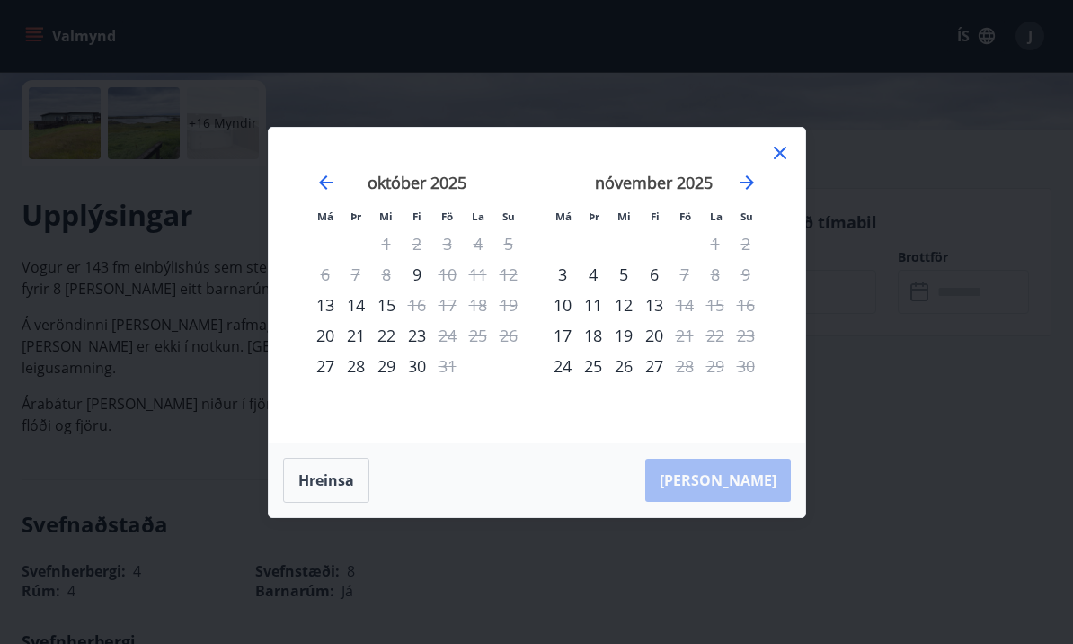
click at [885, 315] on div "Má Þr Mi Fi Fö La Su Má Þr Mi Fi Fö La Su [DATE] 1 2 3 4 5 6 7 8 9 10 11 12 13 …" at bounding box center [536, 322] width 1073 height 644
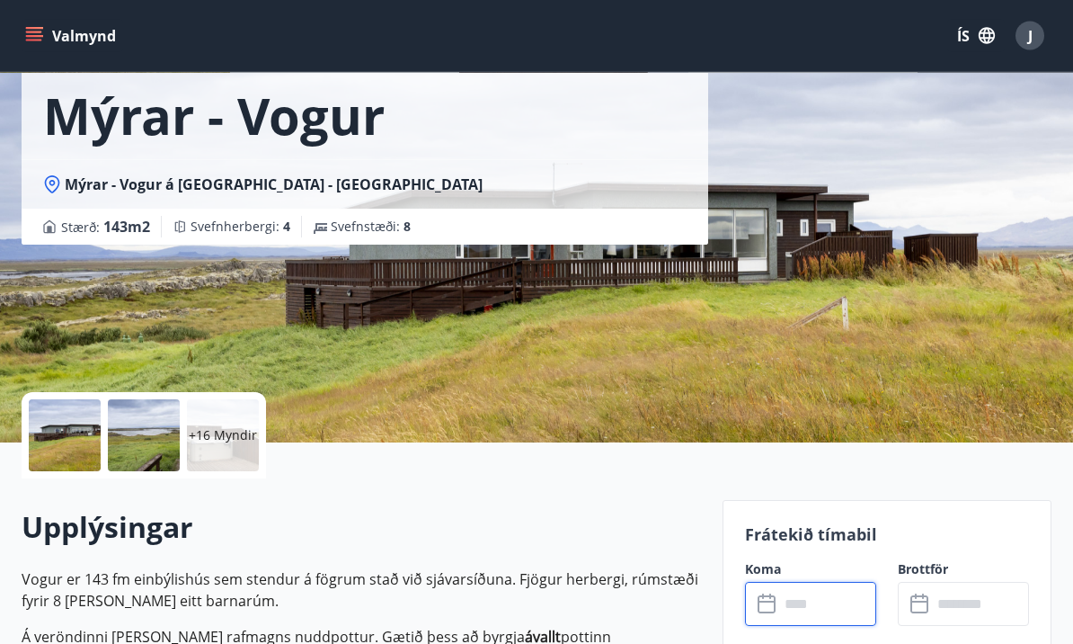
scroll to position [0, 0]
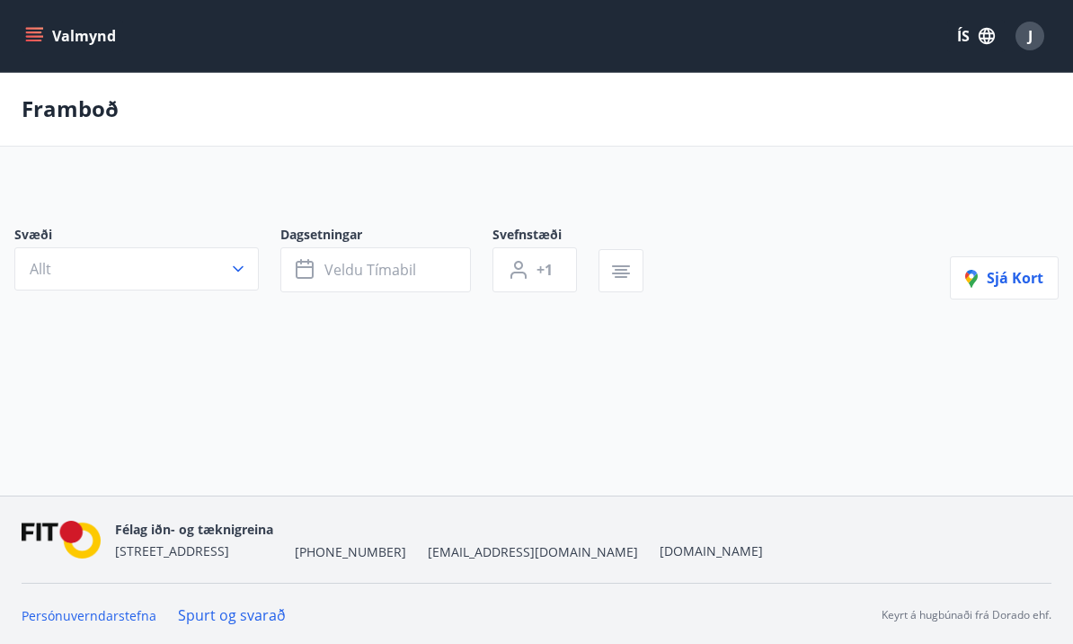
scroll to position [63, 0]
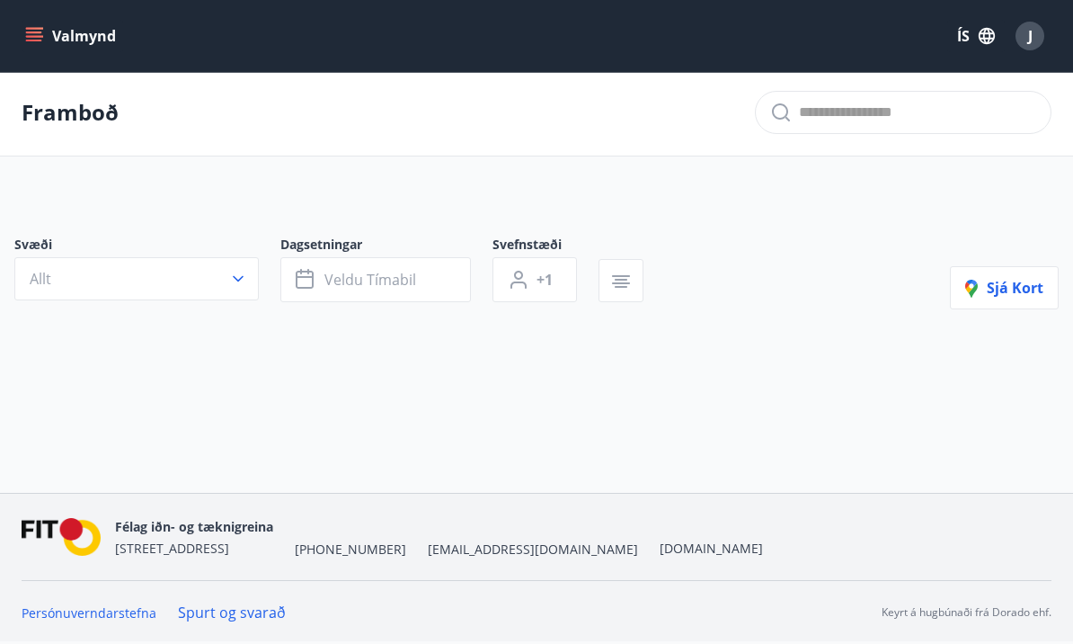
type input "*"
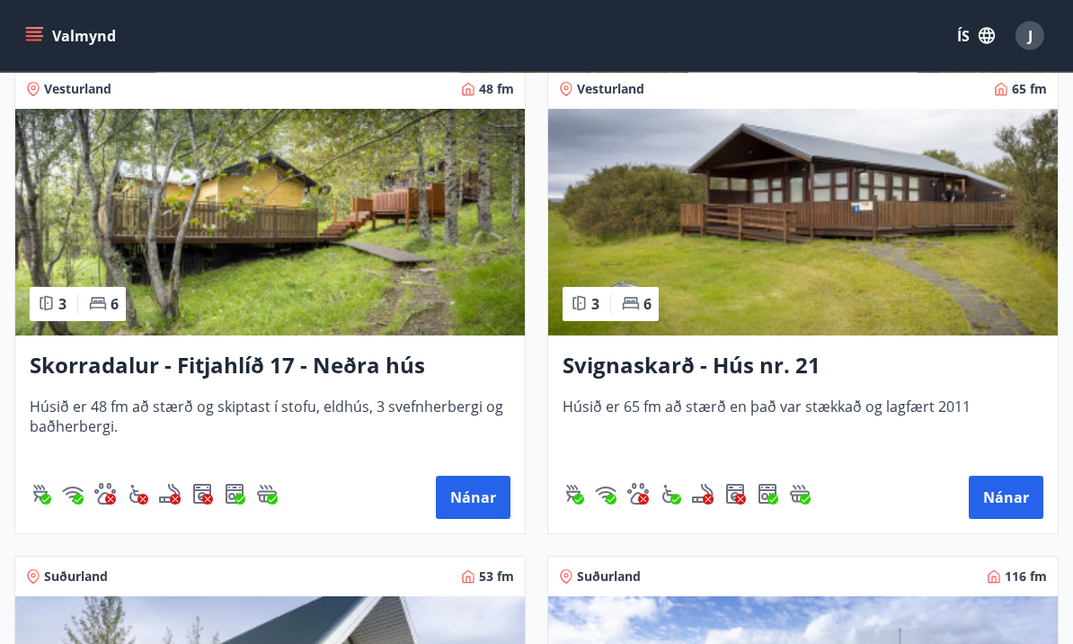
scroll to position [1792, 0]
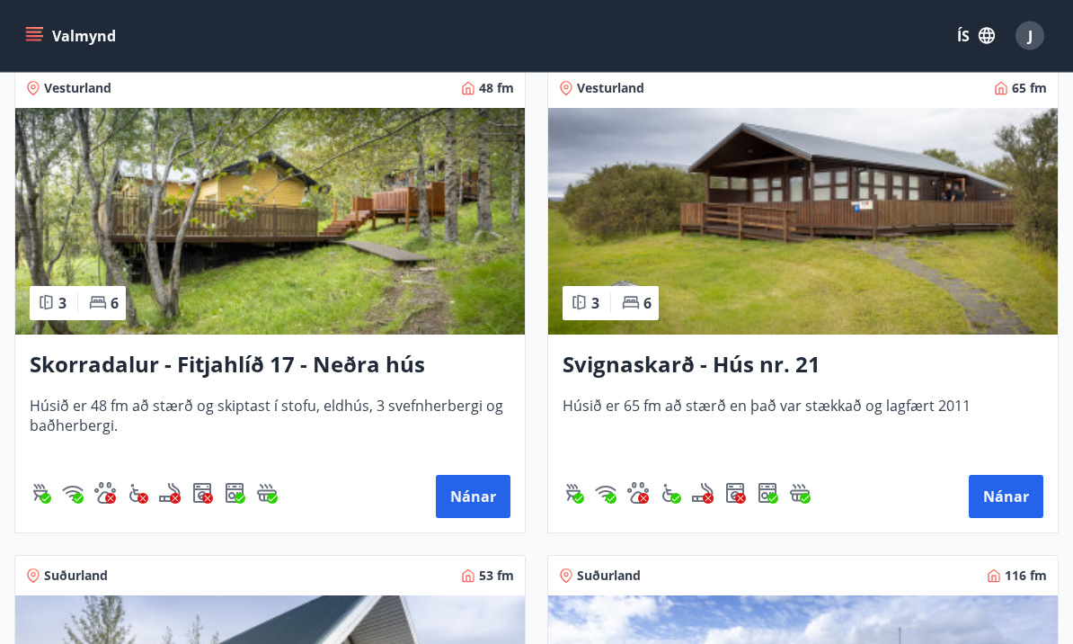
click at [801, 378] on h3 "Svignaskarð - Hús nr. 21" at bounding box center [803, 366] width 481 height 32
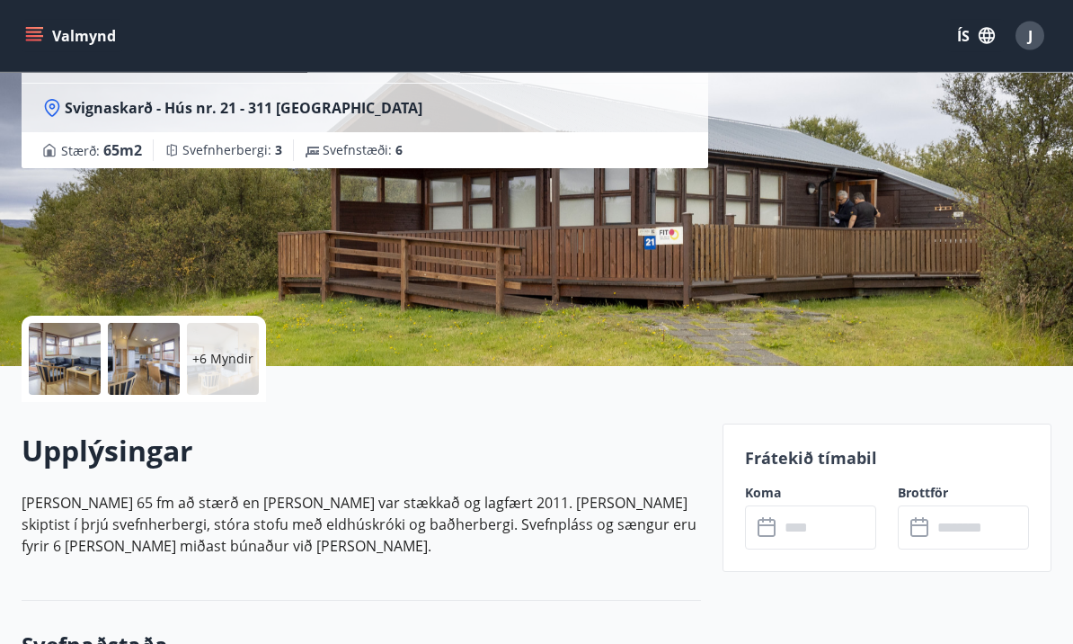
click at [844, 538] on input "text" at bounding box center [827, 528] width 97 height 44
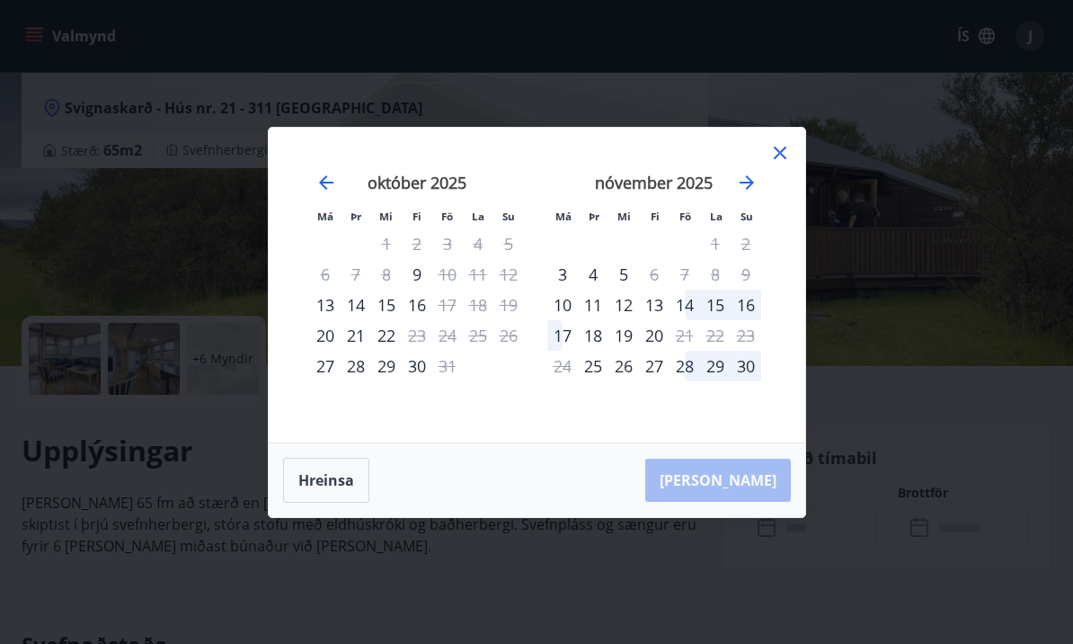
click at [921, 426] on div "Má Þr Mi Fi Fö La Su Má Þr Mi Fi Fö La Su [DATE] 1 2 3 4 5 6 7 8 9 10 11 12 13 …" at bounding box center [536, 322] width 1073 height 644
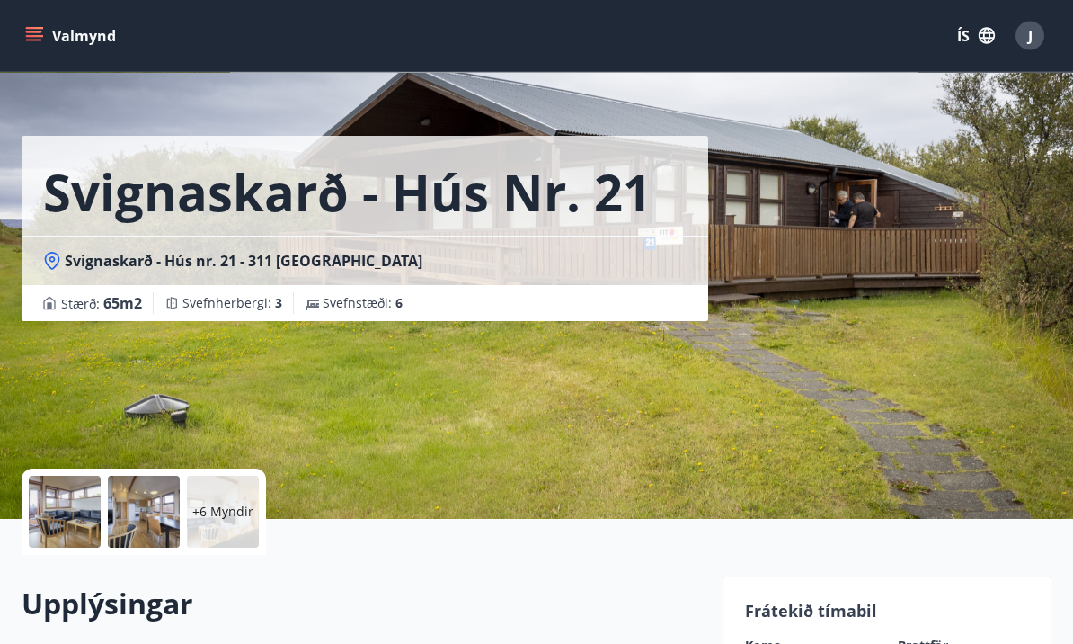
scroll to position [0, 0]
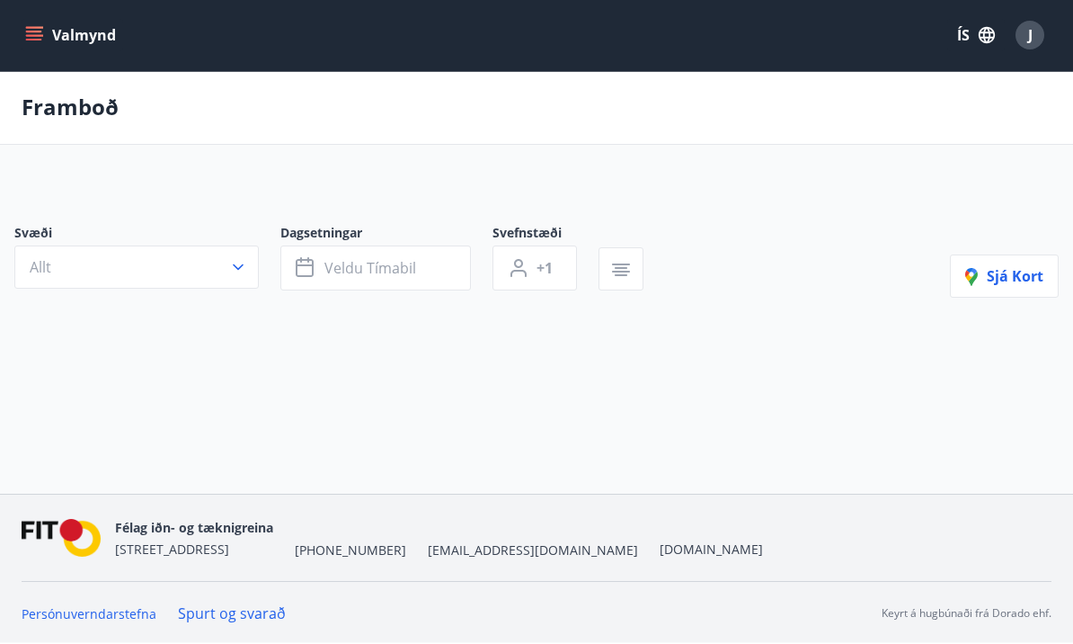
scroll to position [1, 0]
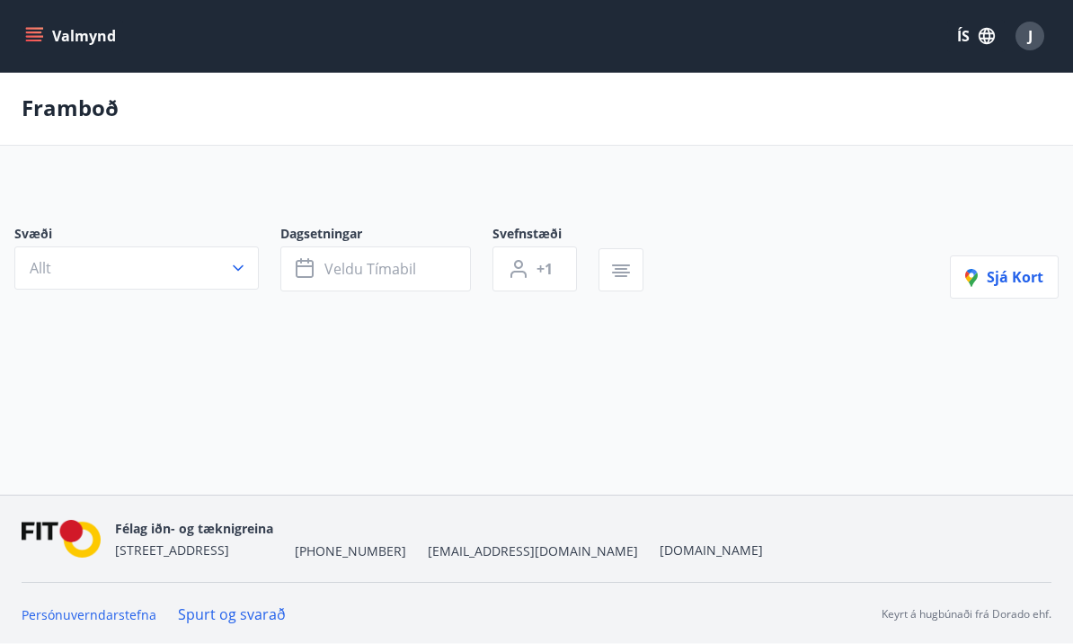
type input "*"
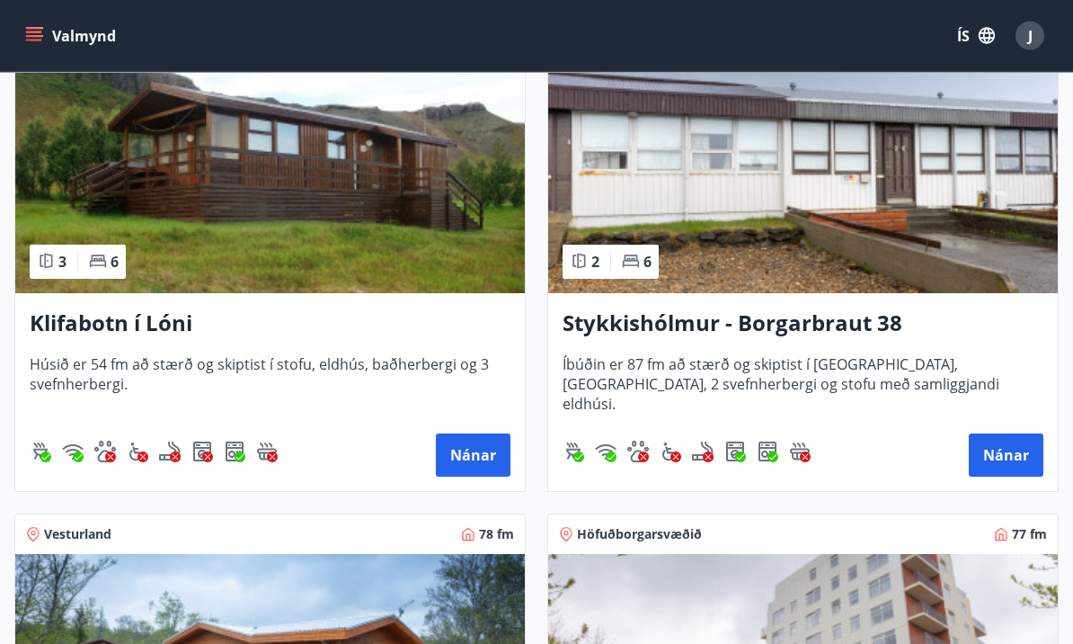
scroll to position [372, 0]
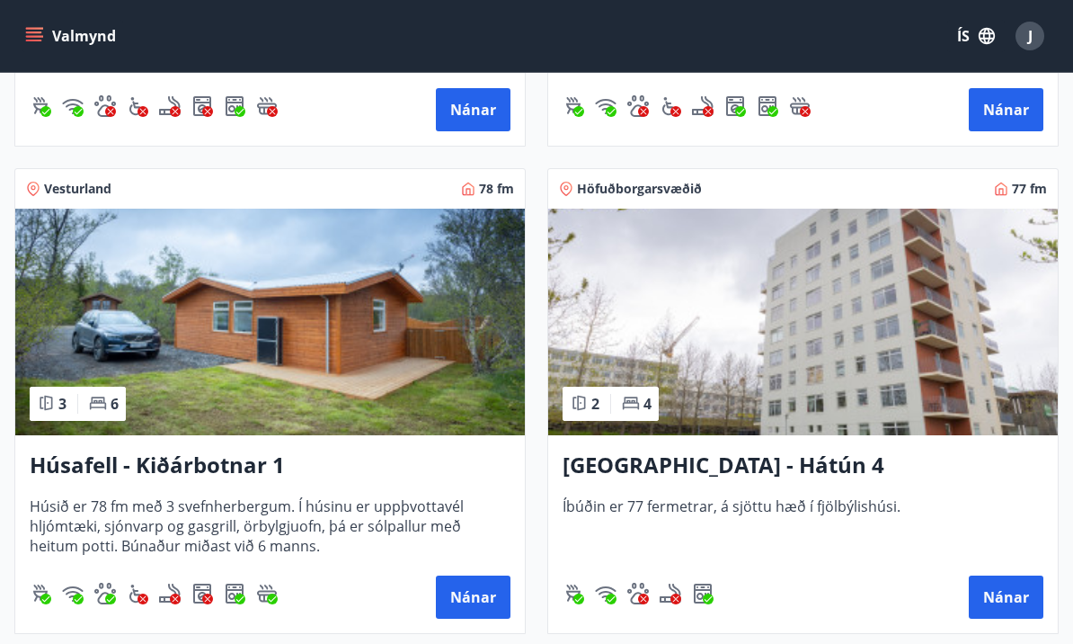
click at [414, 506] on span "Húsið er 78 fm með 3 svefnherbergum. Í húsinu er uppþvottavél hljómtæki, sjónva…" at bounding box center [270, 525] width 481 height 59
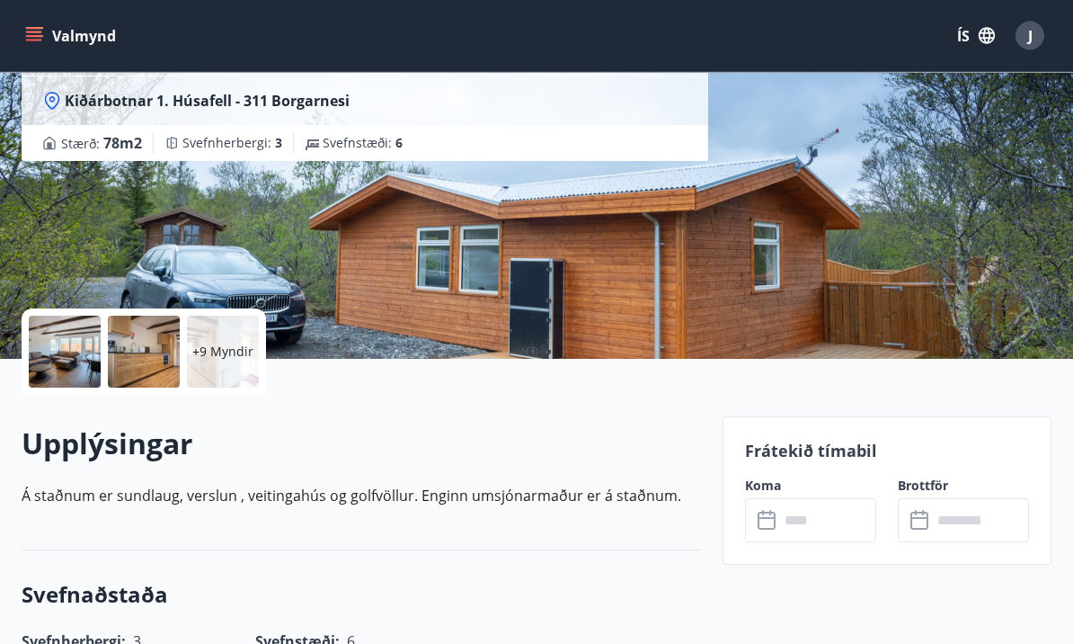
scroll to position [182, 0]
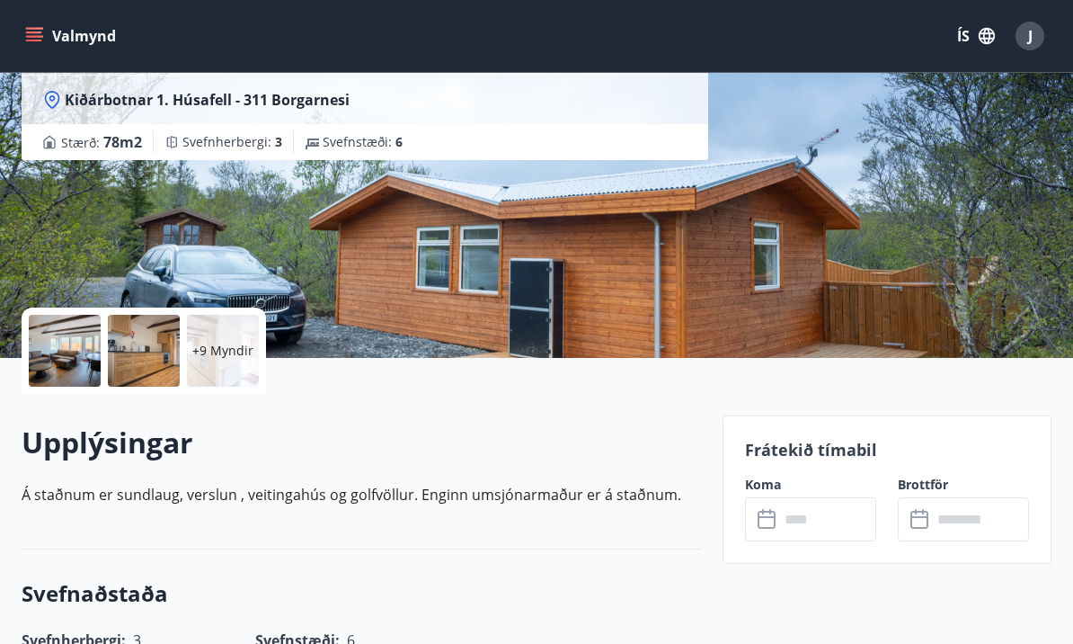
click at [837, 528] on input "text" at bounding box center [827, 519] width 97 height 44
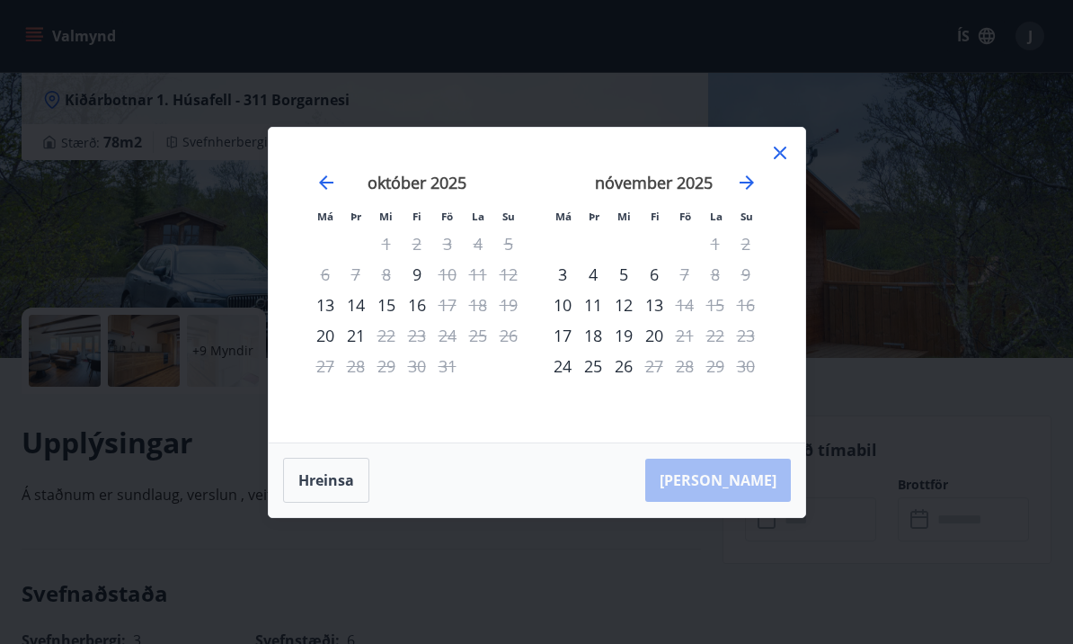
click at [965, 376] on div "Má Þr Mi Fi Fö La Su Má Þr Mi Fi Fö La Su [DATE] 1 2 3 4 5 6 7 8 9 10 11 12 13 …" at bounding box center [536, 322] width 1073 height 644
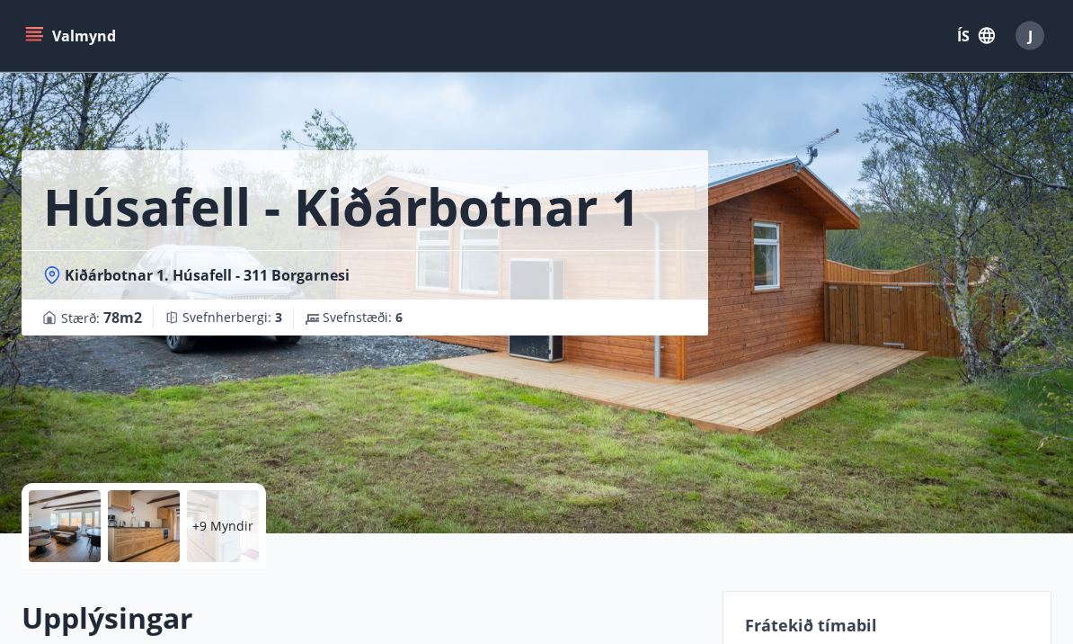
scroll to position [0, 0]
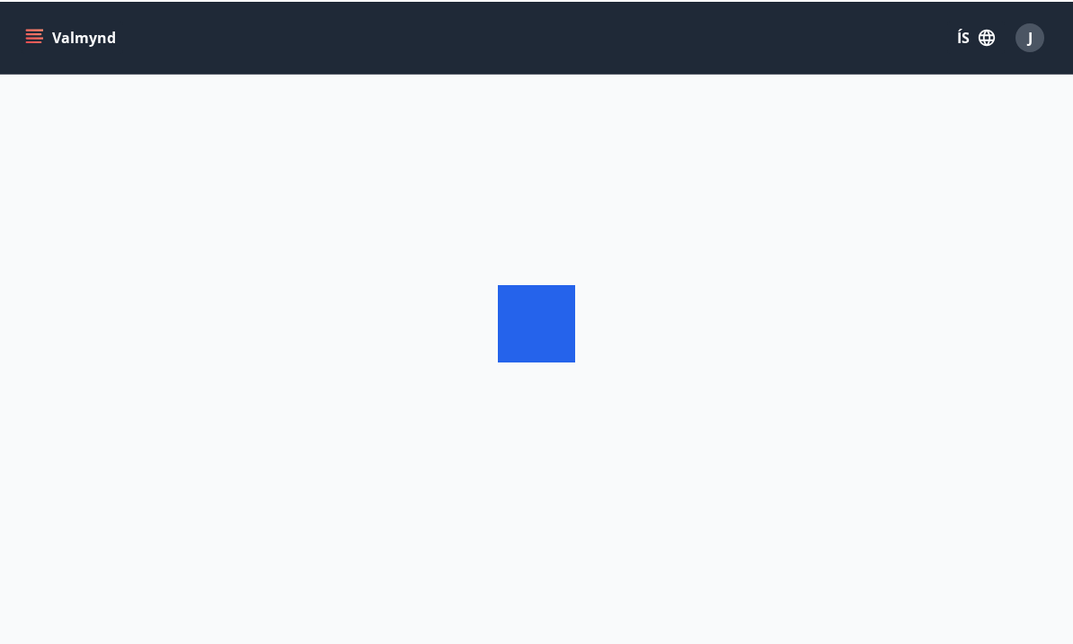
scroll to position [63, 0]
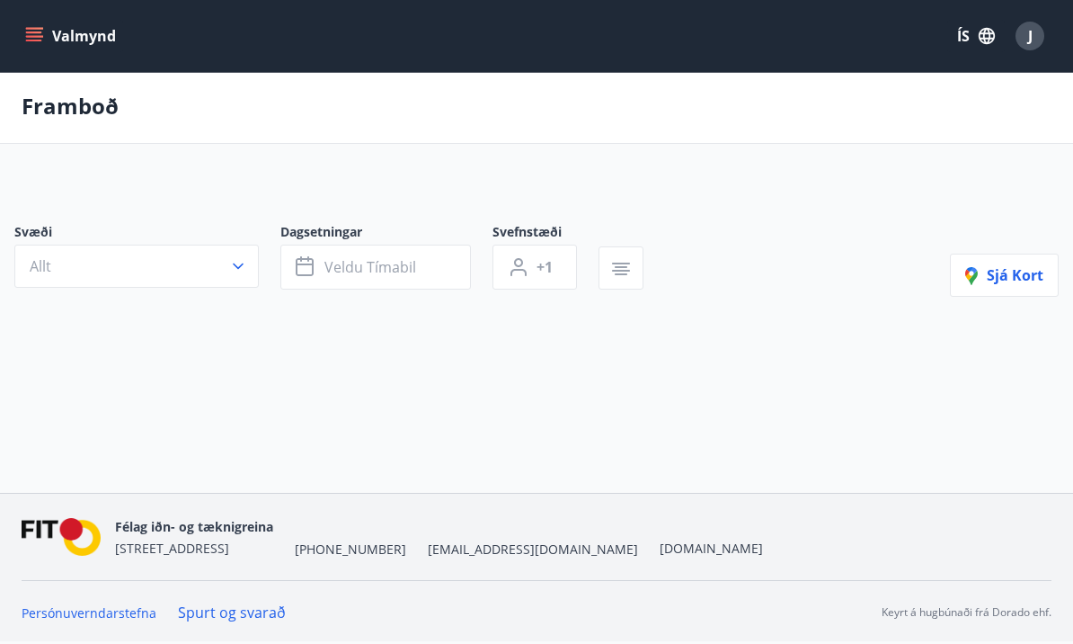
type input "*"
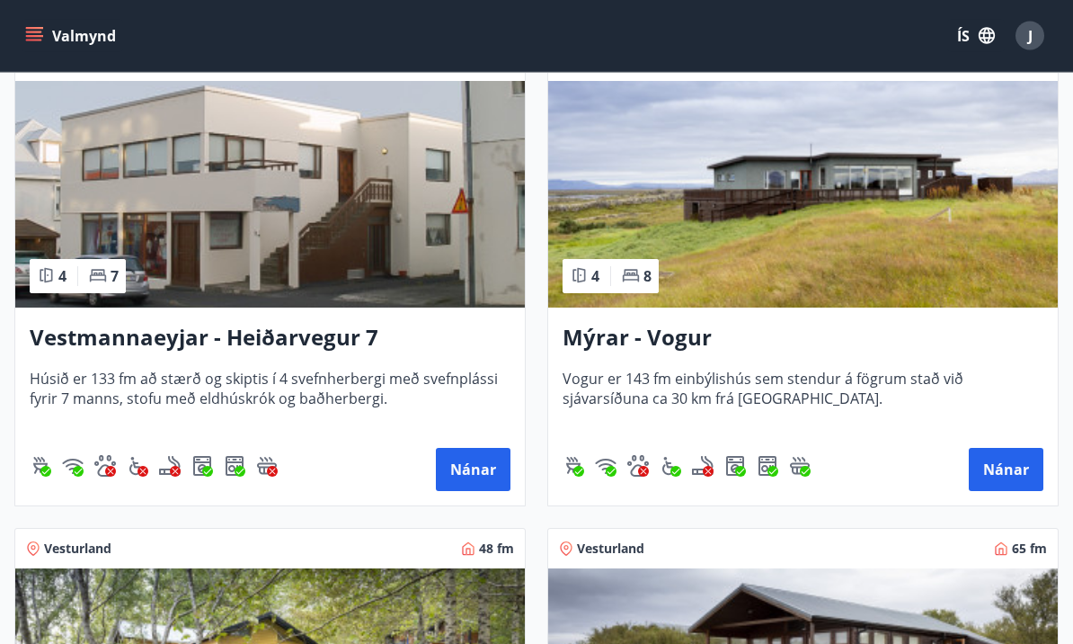
scroll to position [1332, 0]
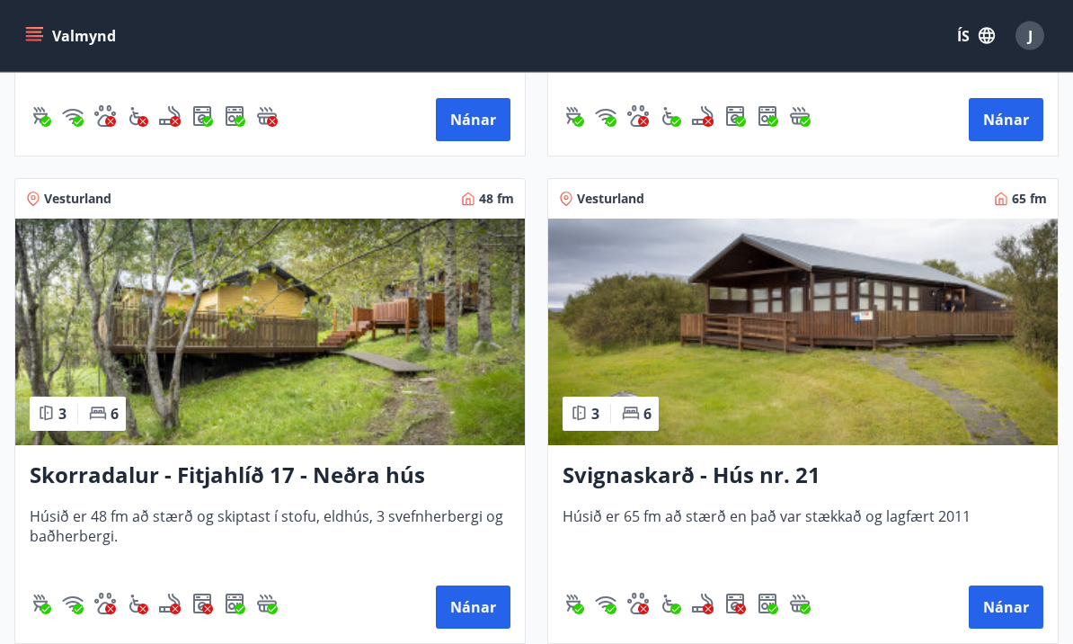
click at [354, 476] on h3 "Skorradalur - Fitjahlíð 17 - Neðra hús" at bounding box center [270, 476] width 481 height 32
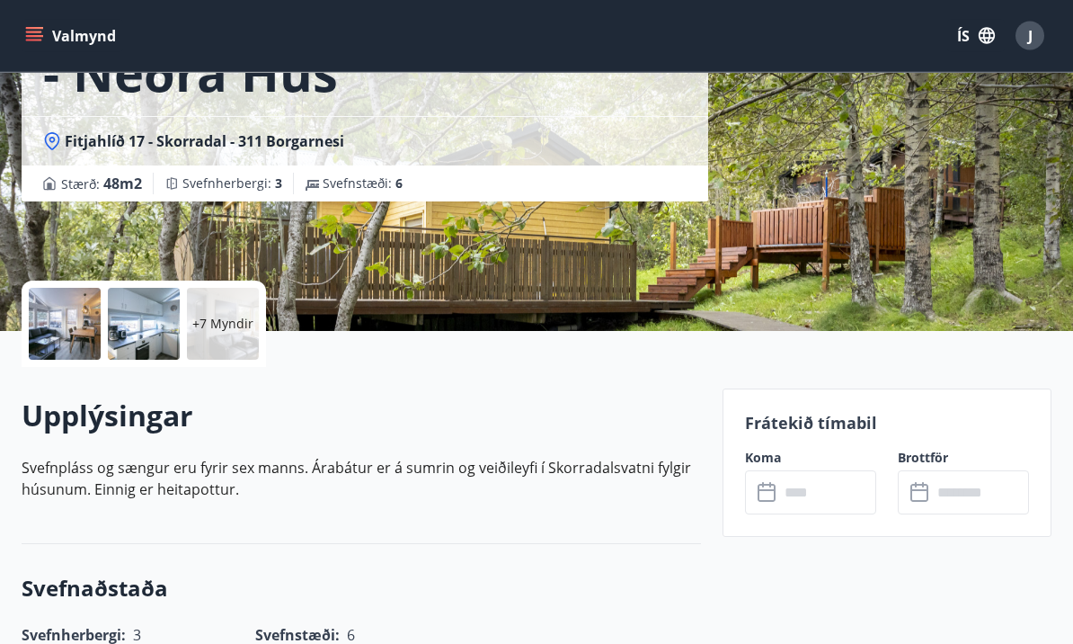
scroll to position [209, 0]
click at [841, 484] on input "text" at bounding box center [827, 492] width 97 height 44
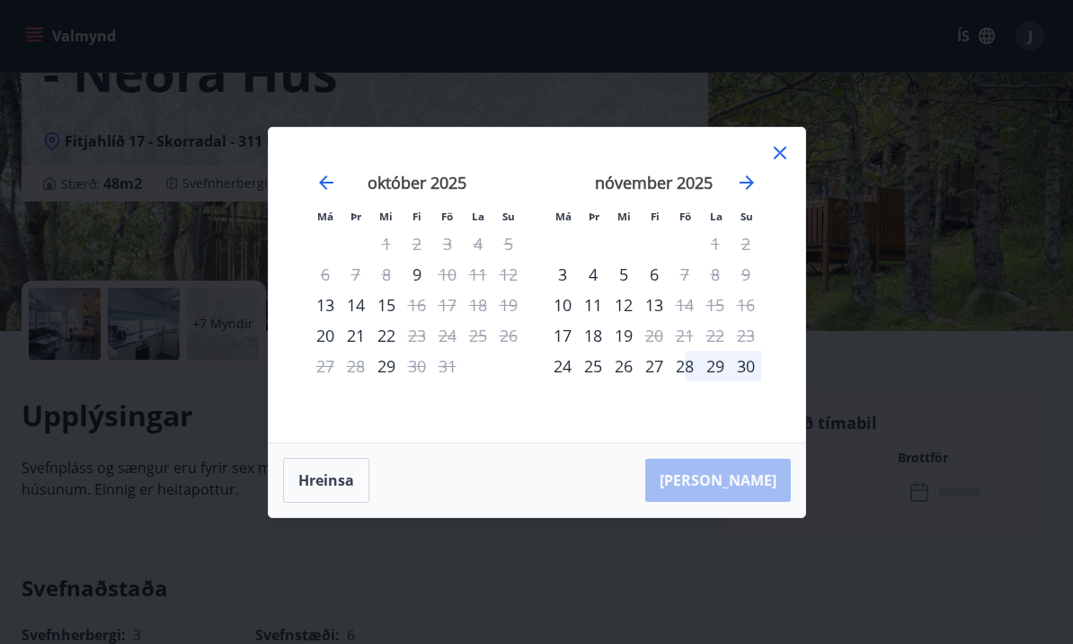
click at [932, 370] on div "Má Þr Mi Fi Fö La Su Má Þr Mi Fi Fö La Su [DATE] 1 2 3 4 5 6 7 8 9 10 11 12 13 …" at bounding box center [536, 322] width 1073 height 644
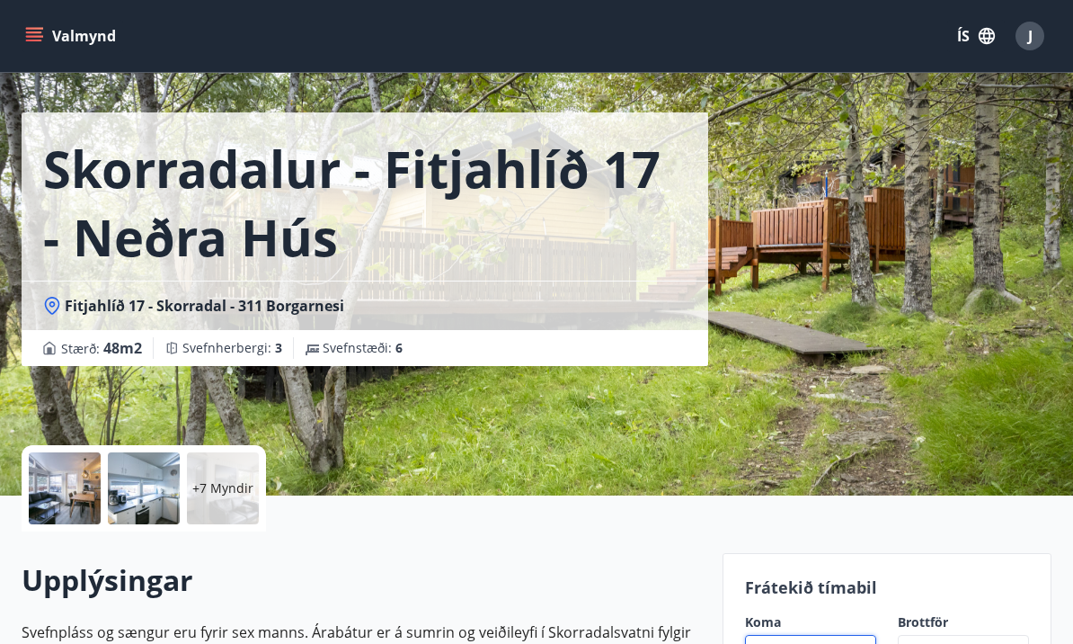
scroll to position [49, 0]
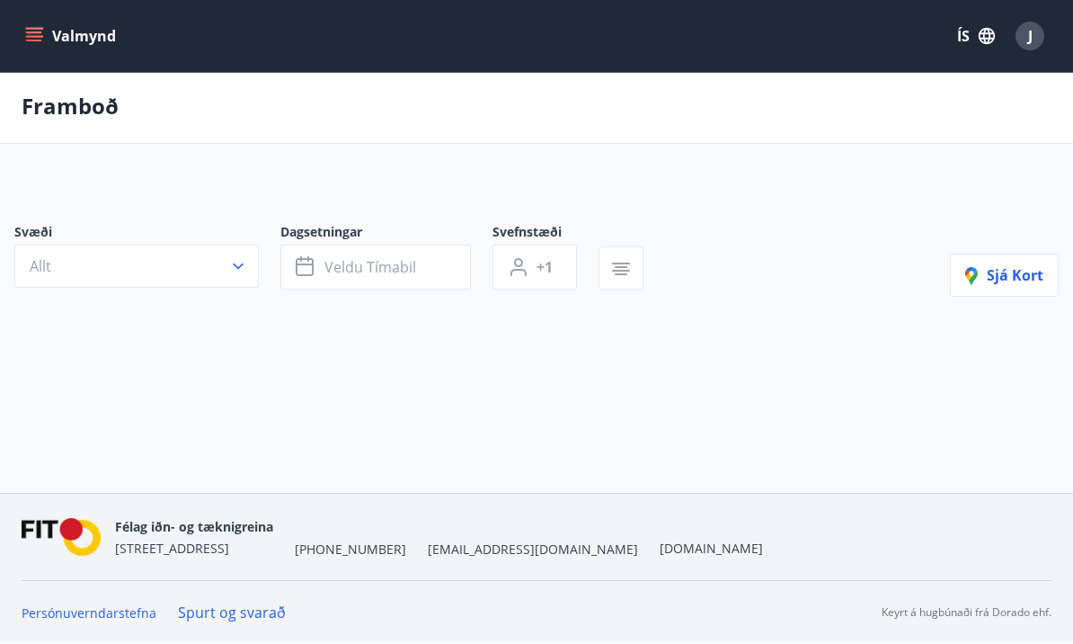
scroll to position [63, 0]
type input "*"
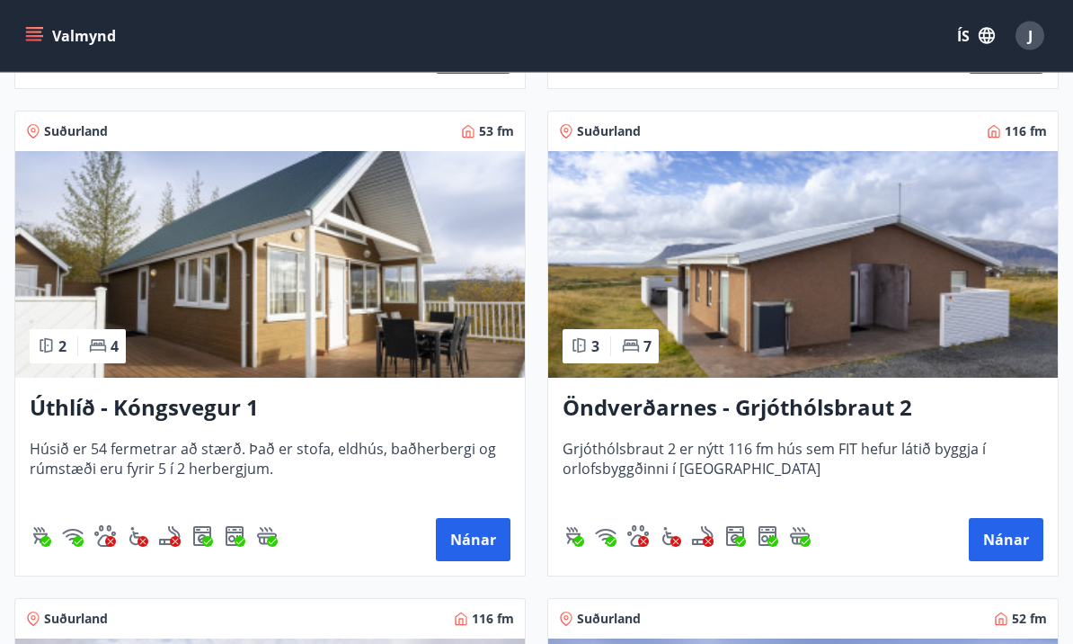
scroll to position [2256, 0]
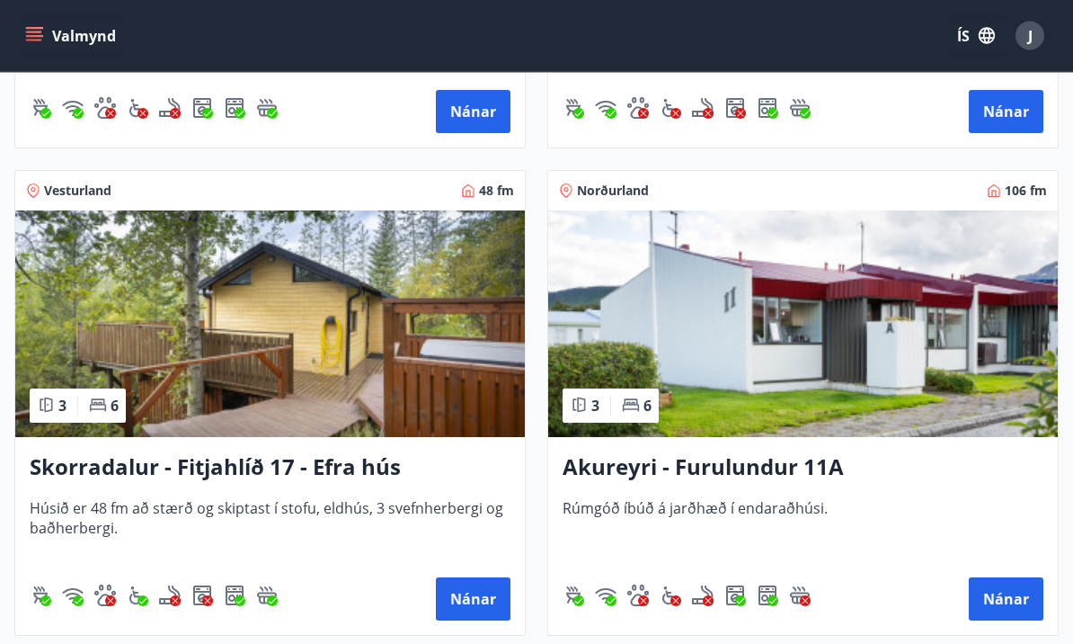
click at [366, 414] on img at bounding box center [270, 324] width 510 height 227
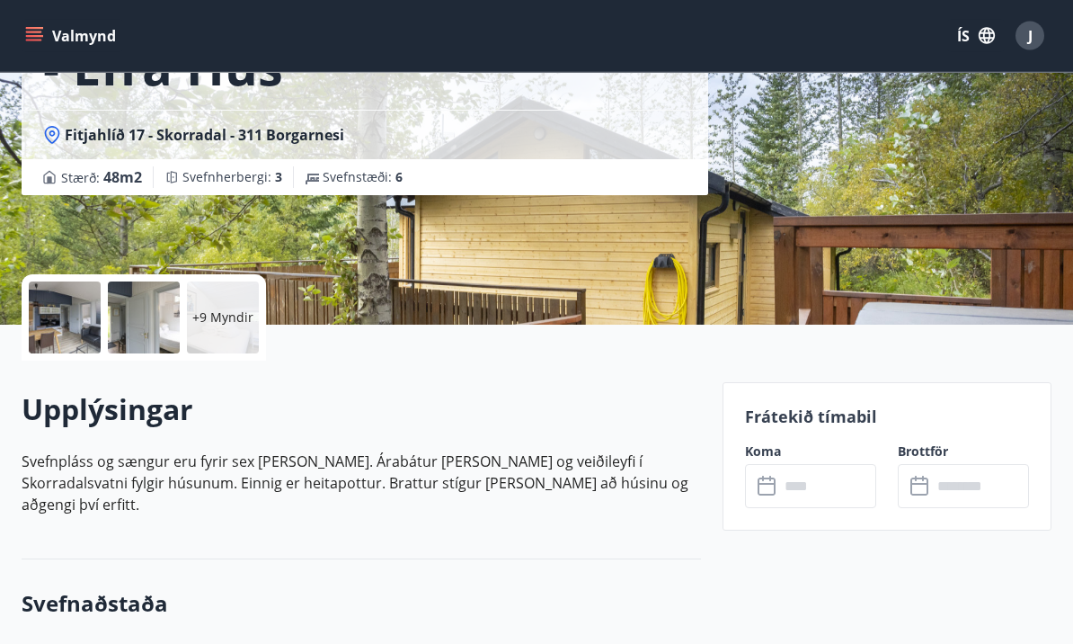
scroll to position [215, 0]
click at [832, 486] on input "text" at bounding box center [827, 486] width 97 height 44
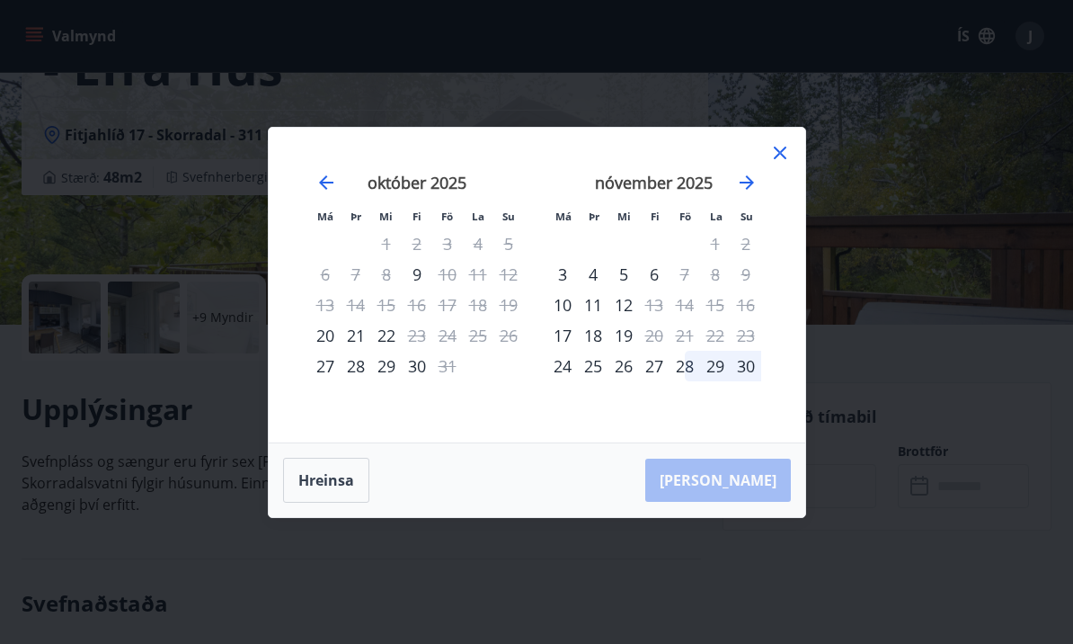
click at [921, 367] on div "Má Þr Mi Fi Fö La Su Má Þr Mi Fi Fö La Su [DATE] 1 2 3 4 5 6 7 8 9 10 11 12 13 …" at bounding box center [536, 322] width 1073 height 644
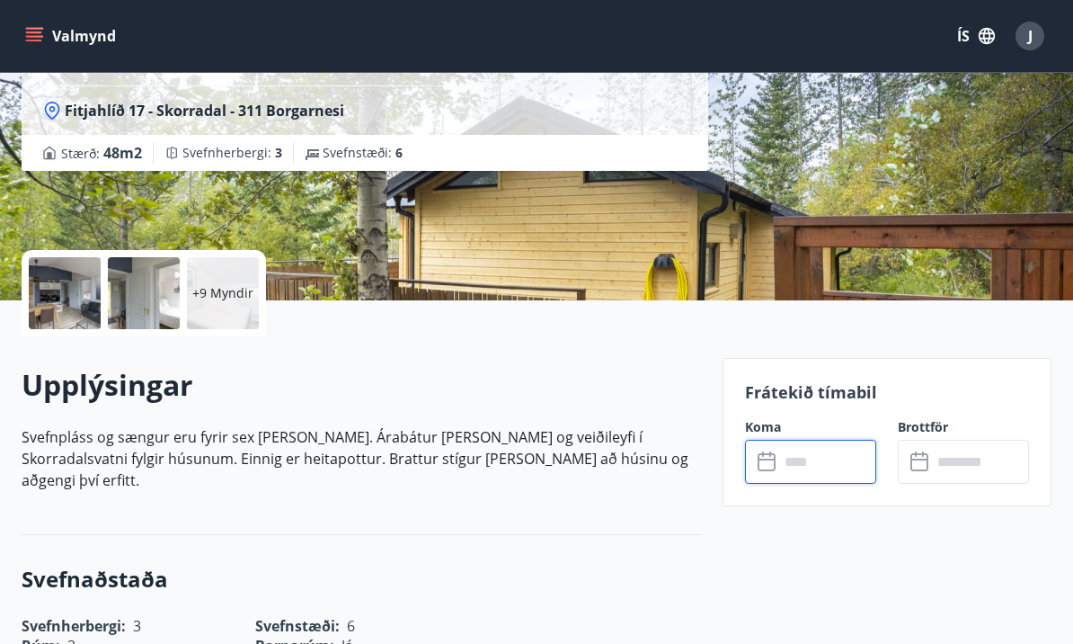
scroll to position [0, 0]
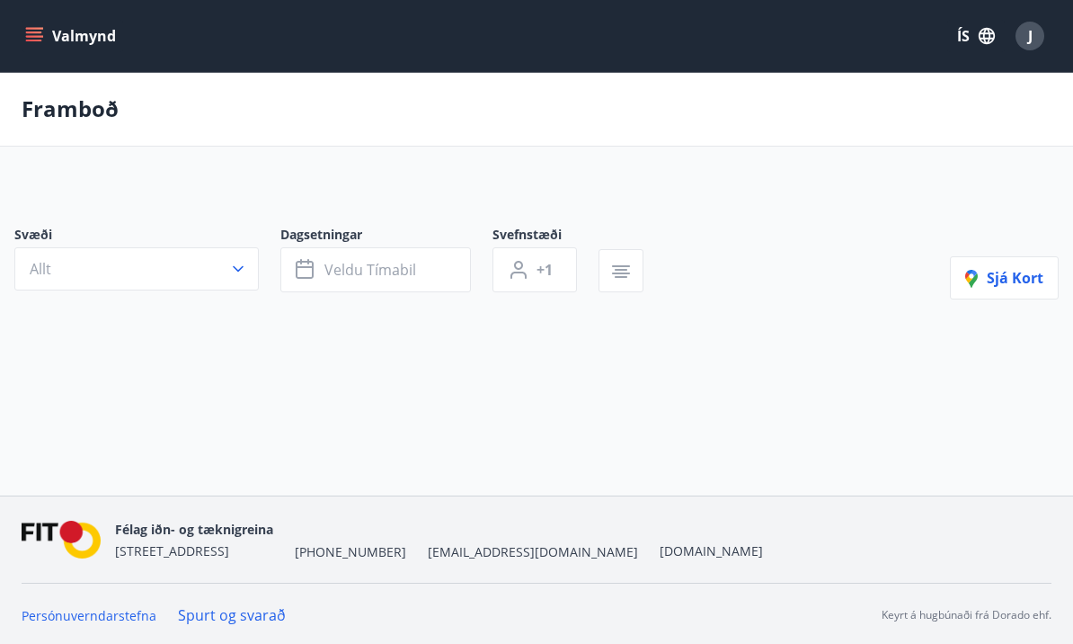
scroll to position [63, 0]
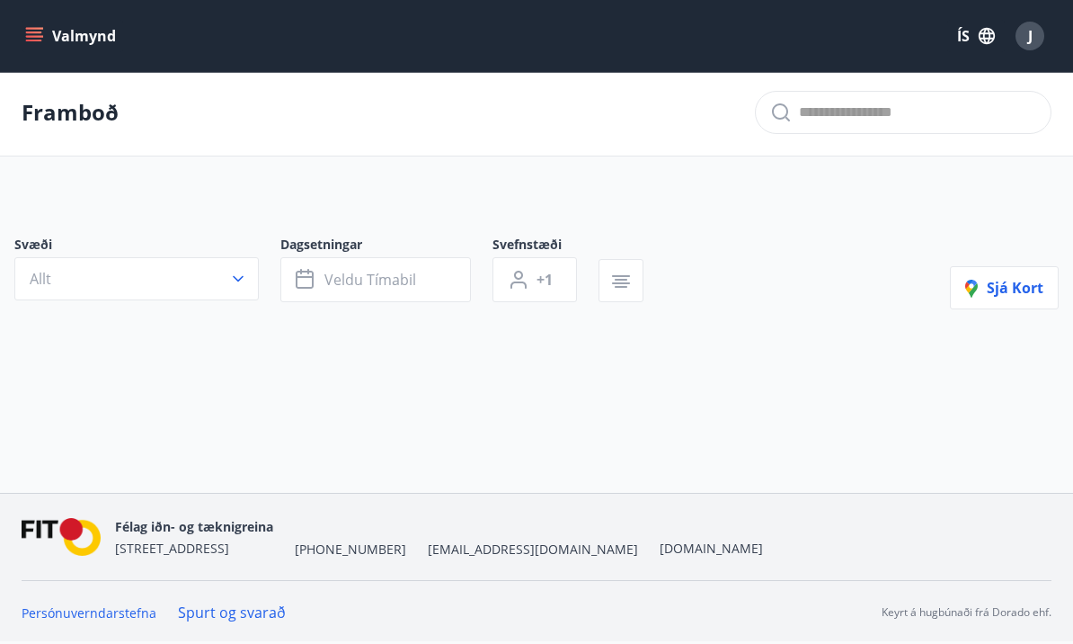
type input "*"
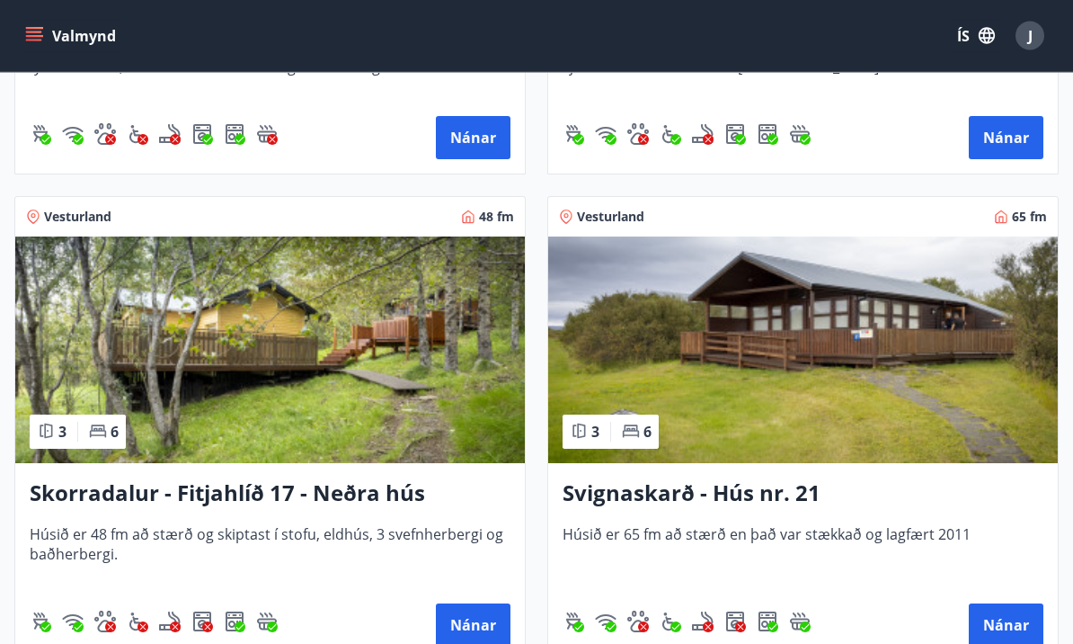
scroll to position [1672, 0]
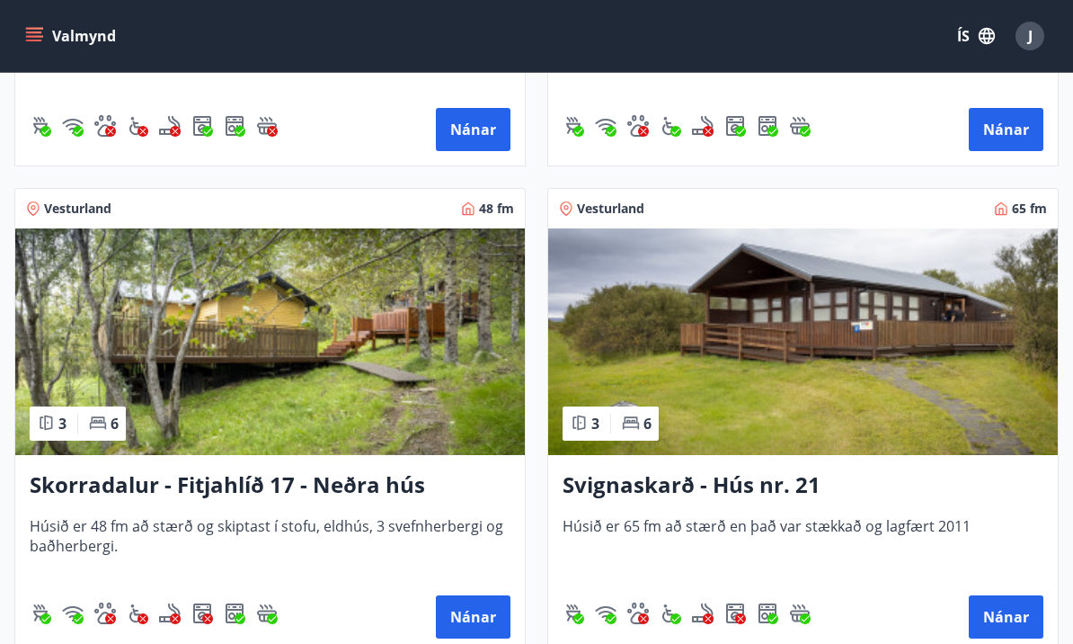
click at [776, 497] on h3 "Svignaskarð - Hús nr. 21" at bounding box center [803, 485] width 481 height 32
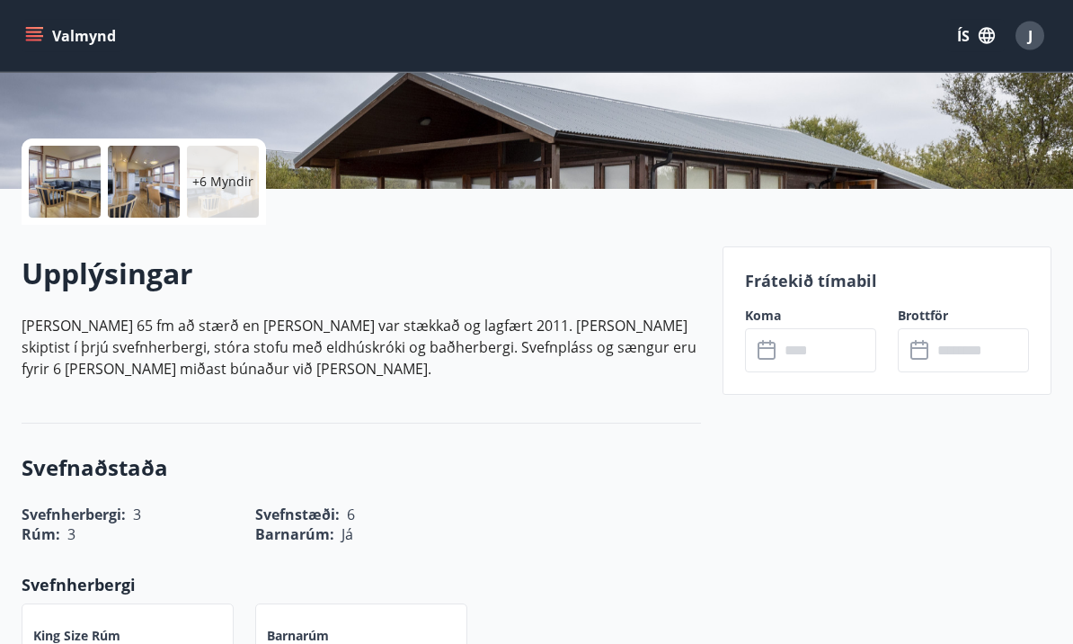
scroll to position [351, 0]
click at [840, 356] on input "text" at bounding box center [827, 350] width 97 height 44
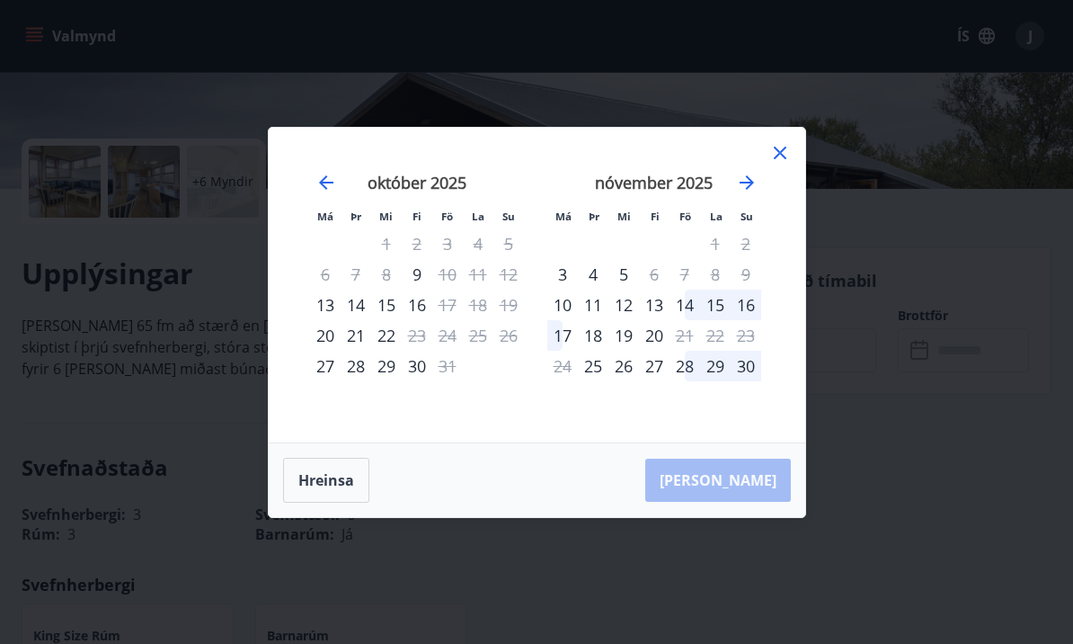
click at [921, 375] on div "Má Þr Mi Fi Fö La Su Má Þr Mi Fi Fö La Su [DATE] 1 2 3 4 5 6 7 8 9 10 11 12 13 …" at bounding box center [536, 322] width 1073 height 644
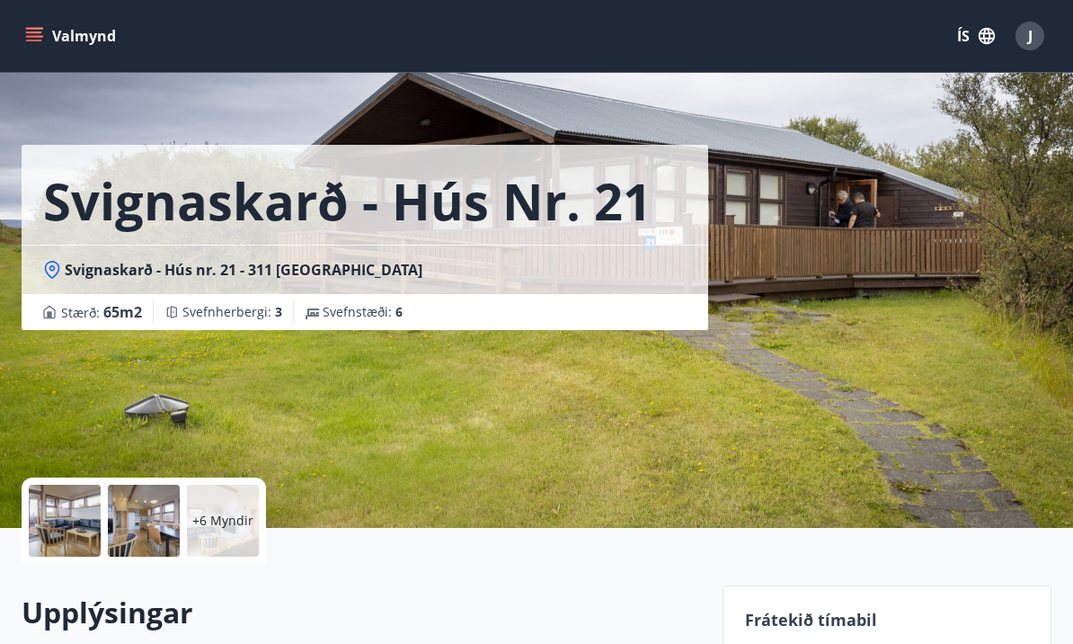
scroll to position [0, 0]
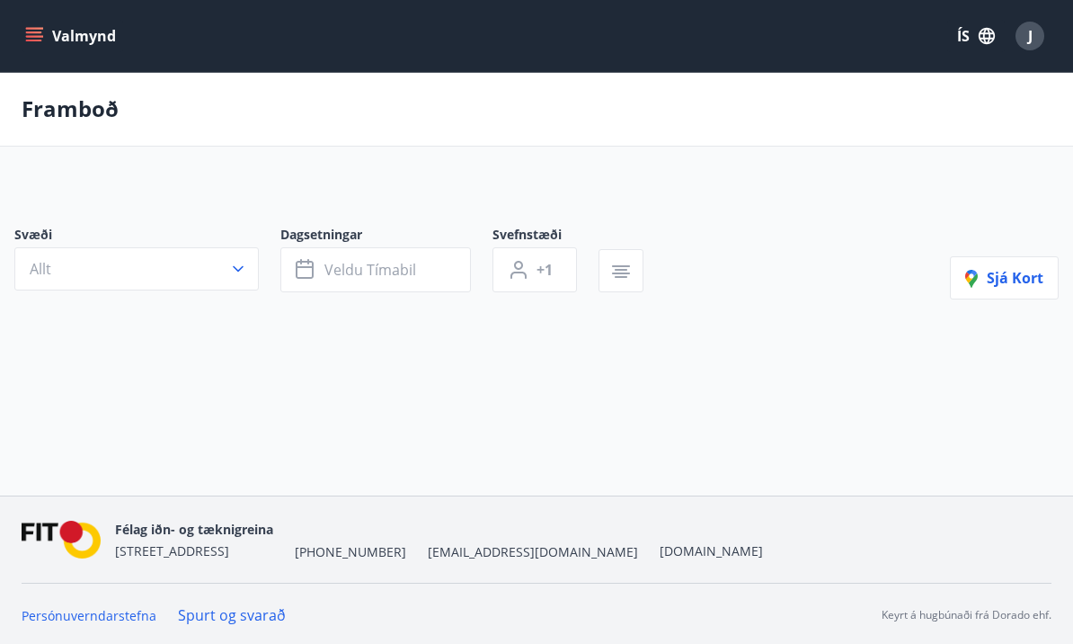
type input "*"
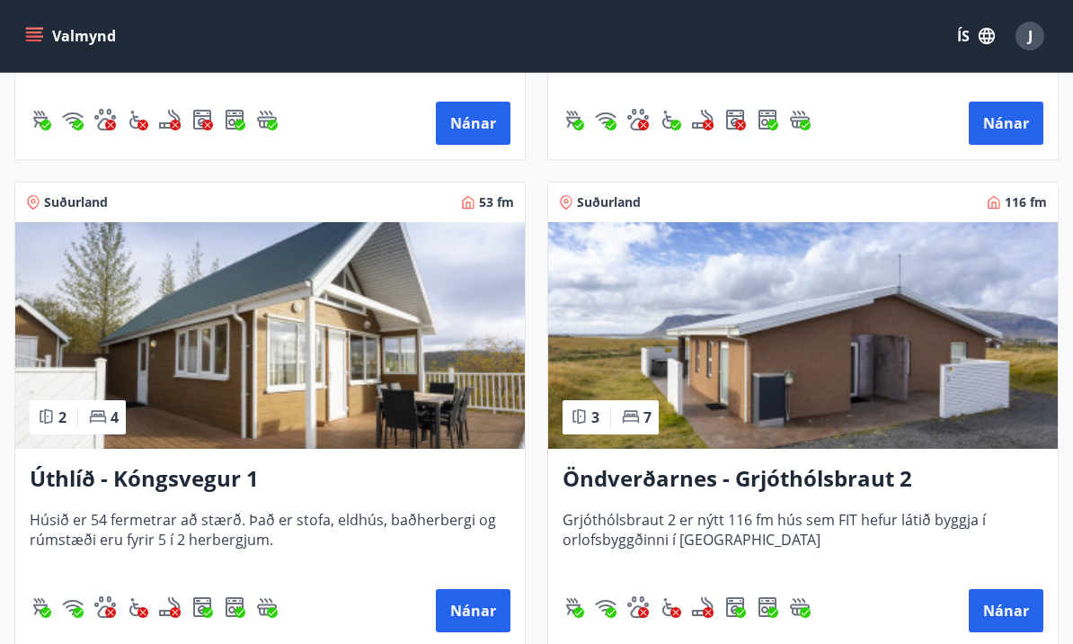
scroll to position [2174, 0]
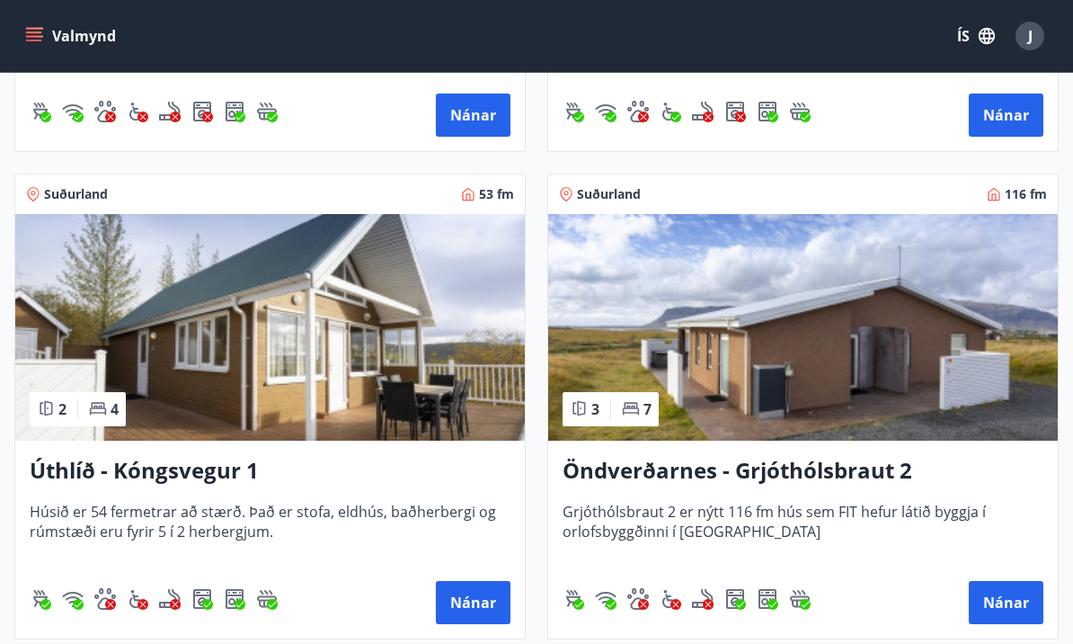
click at [229, 480] on h3 "Úthlíð - Kóngsvegur 1" at bounding box center [270, 471] width 481 height 32
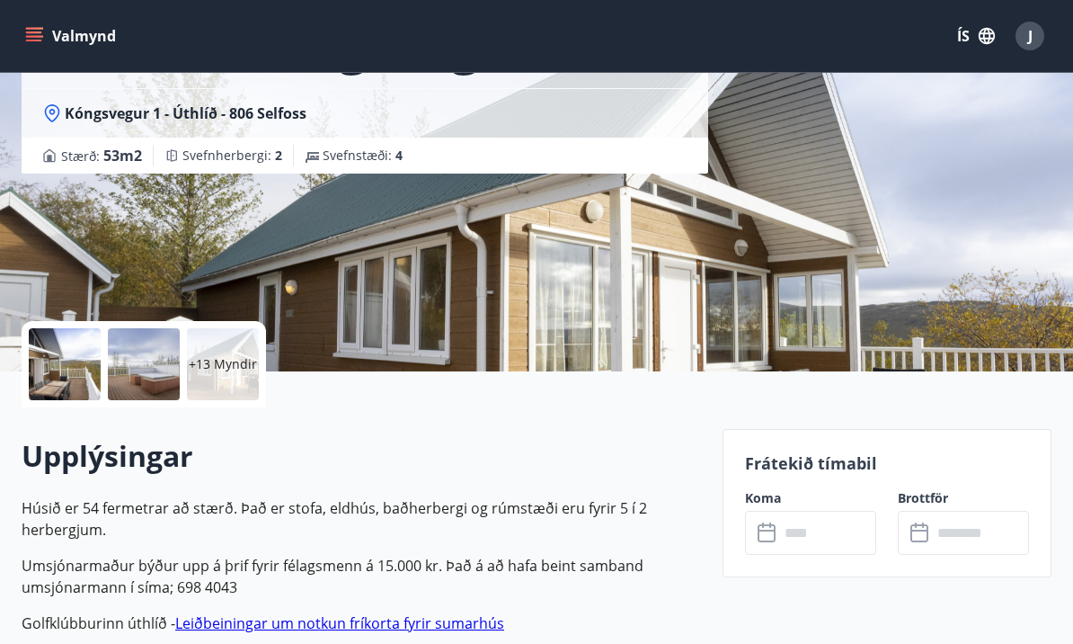
scroll to position [185, 0]
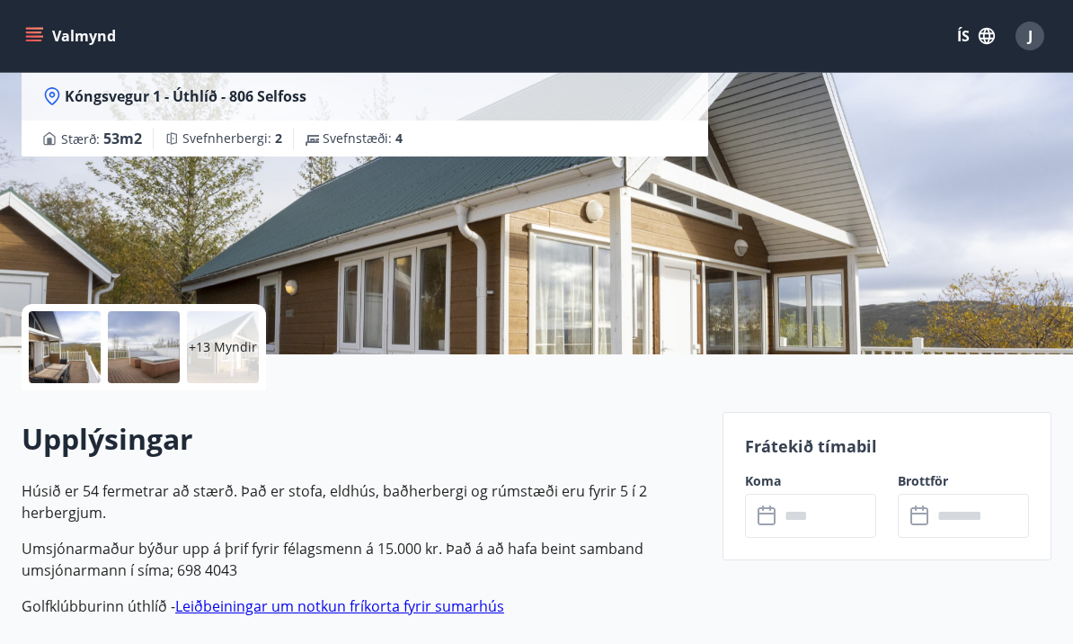
click at [805, 520] on input "text" at bounding box center [827, 516] width 97 height 44
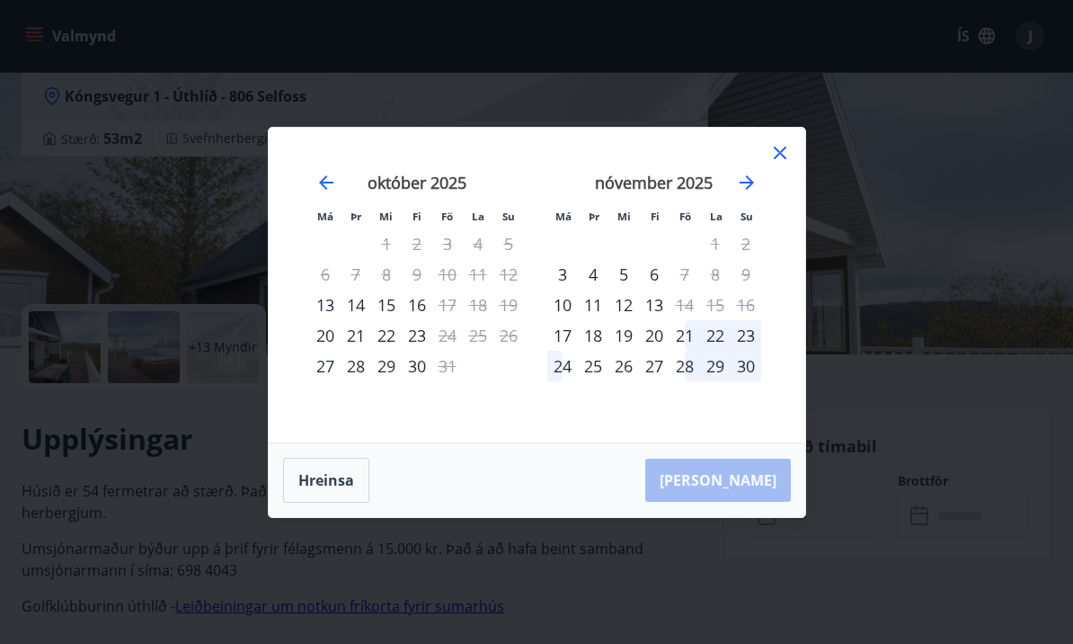
click at [894, 458] on div "Má Þr Mi Fi Fö La Su Má Þr Mi Fi Fö La Su [DATE] 1 2 3 4 5 6 7 8 9 10 11 12 13 …" at bounding box center [536, 322] width 1073 height 644
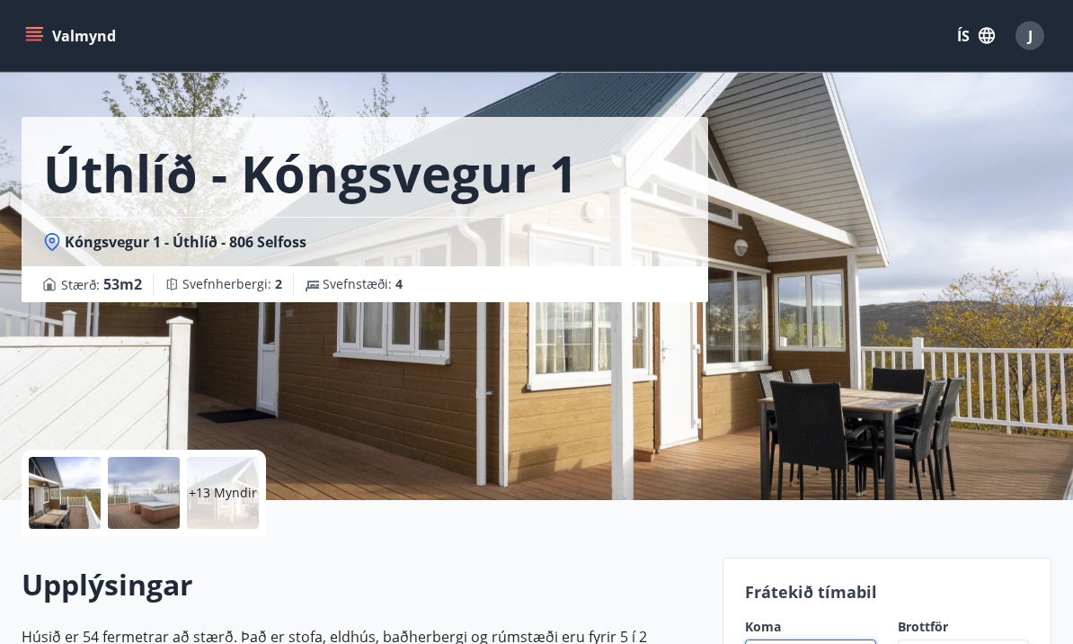
scroll to position [0, 0]
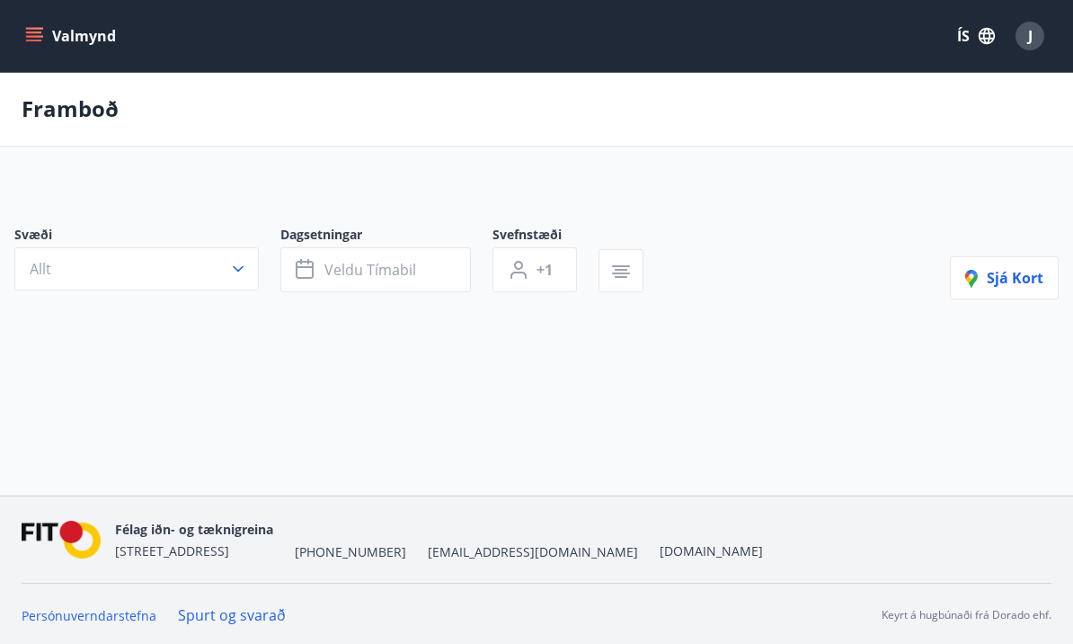
scroll to position [63, 0]
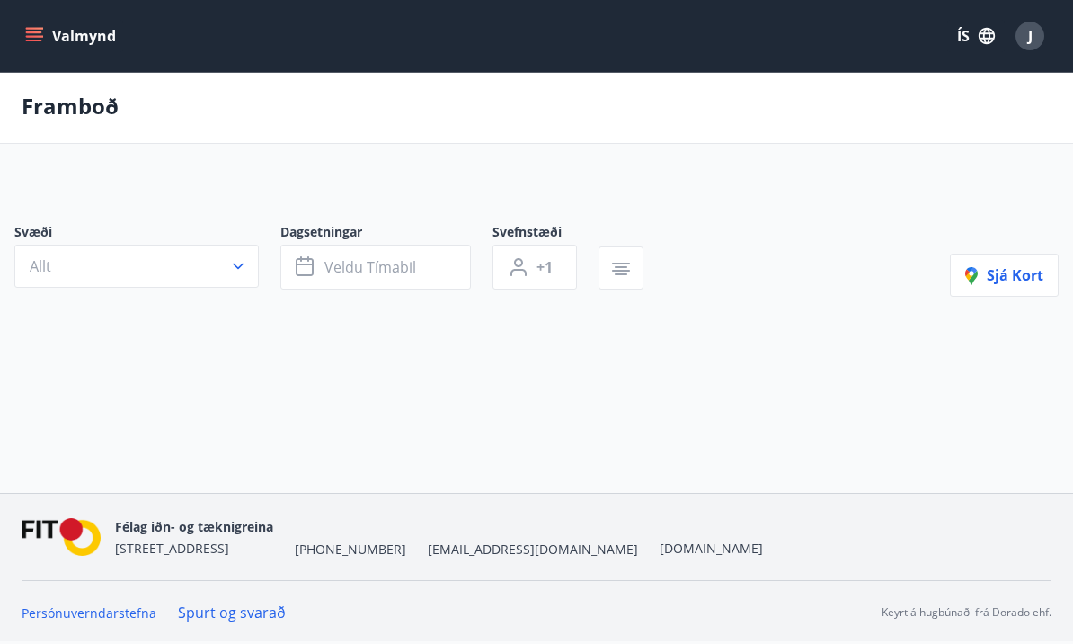
type input "*"
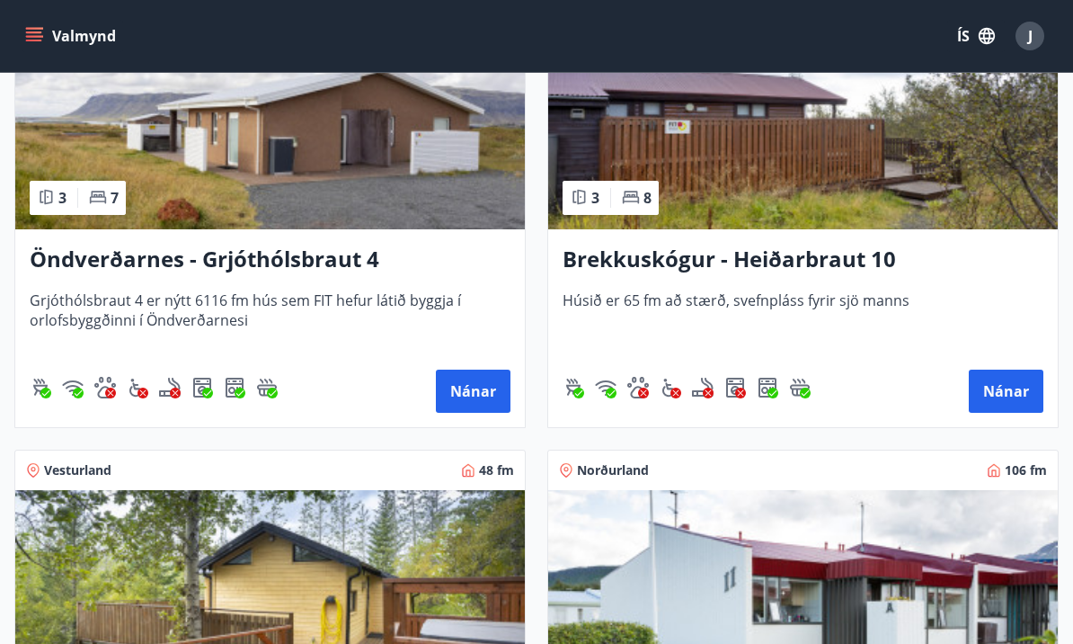
scroll to position [2860, 0]
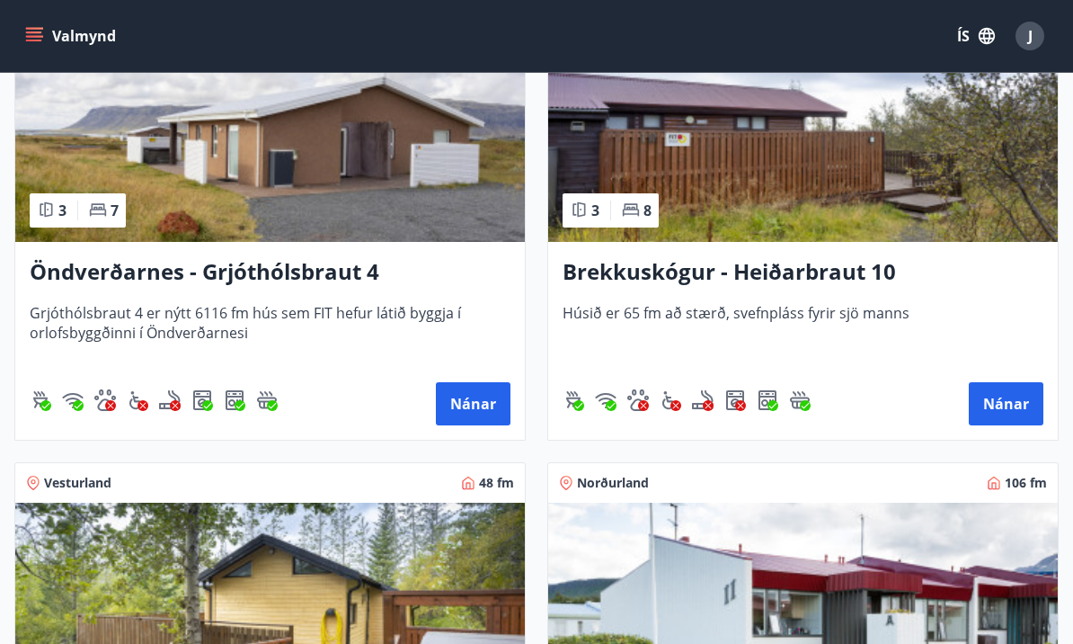
click at [310, 275] on h3 "Öndverðarnes - Grjóthólsbraut 4" at bounding box center [270, 272] width 481 height 32
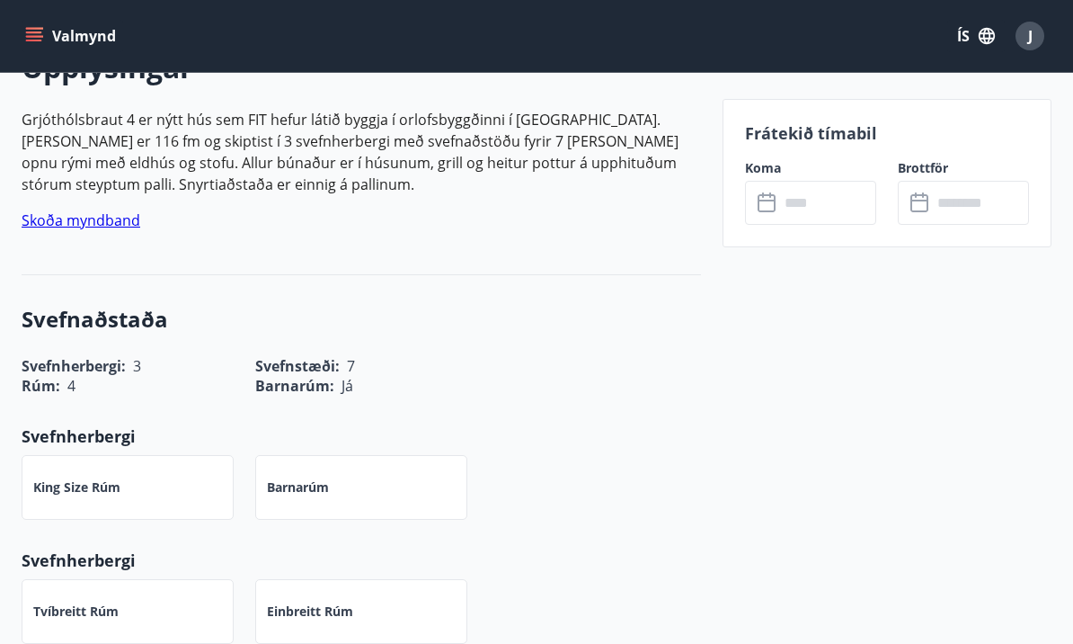
scroll to position [571, 0]
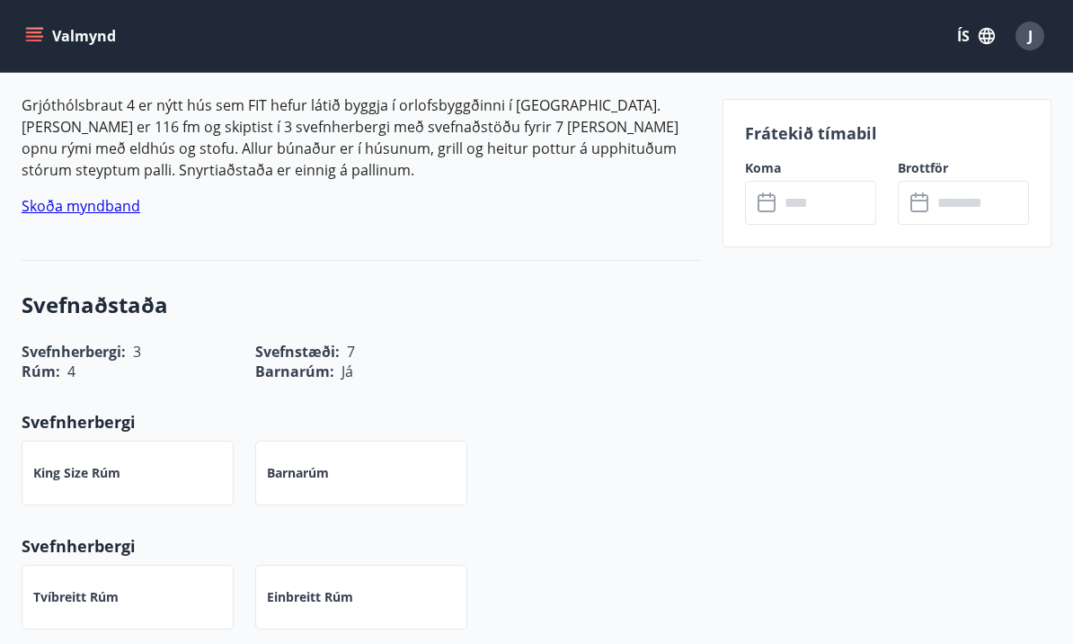
click at [850, 200] on input "text" at bounding box center [827, 203] width 97 height 44
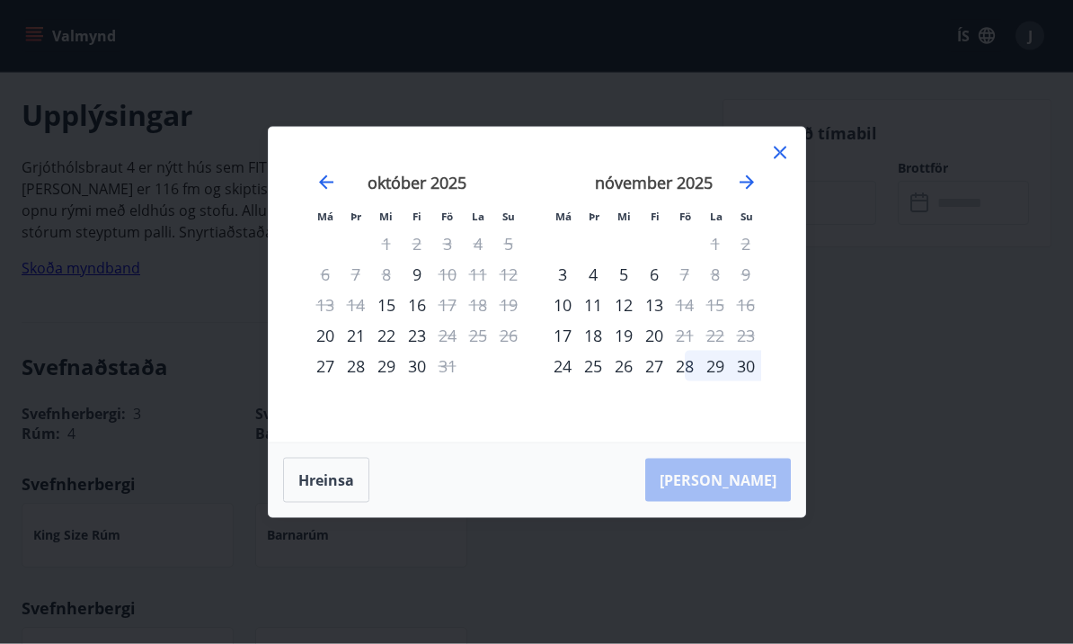
click at [736, 181] on icon "Move forward to switch to the next month." at bounding box center [747, 183] width 22 height 22
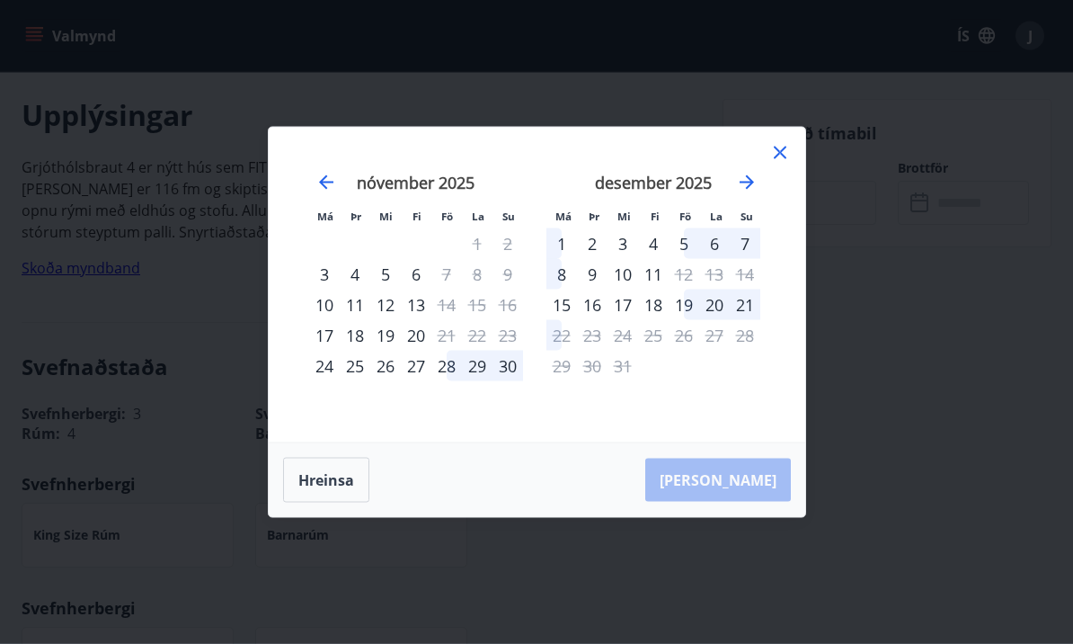
scroll to position [509, 0]
click at [789, 148] on icon at bounding box center [781, 153] width 22 height 22
